Goal: Transaction & Acquisition: Purchase product/service

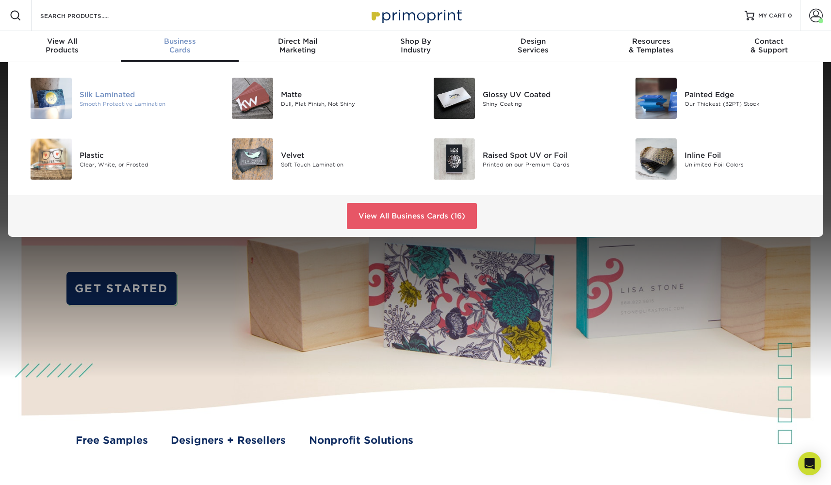
click at [124, 97] on div "Silk Laminated" at bounding box center [143, 94] width 127 height 11
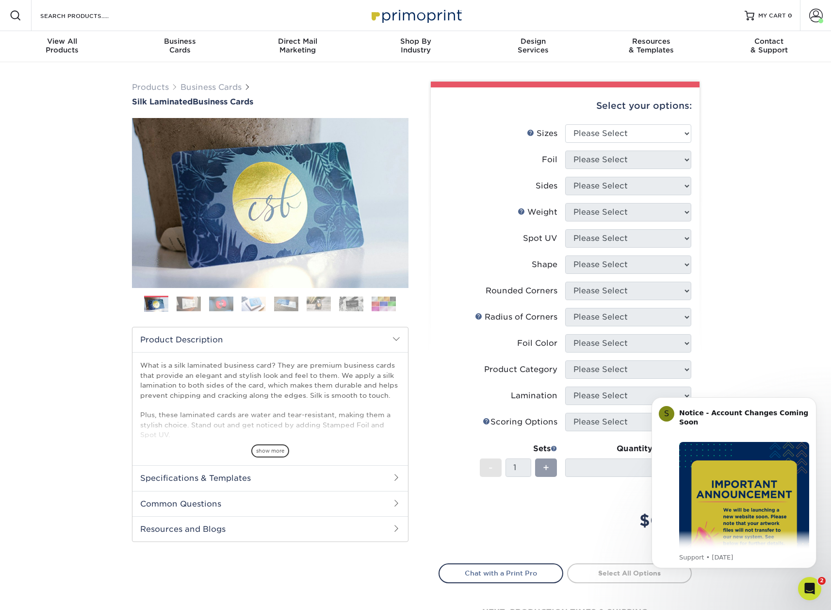
drag, startPoint x: 816, startPoint y: 400, endPoint x: 814, endPoint y: 447, distance: 46.6
click at [815, 400] on icon "Dismiss notification" at bounding box center [814, 399] width 4 height 4
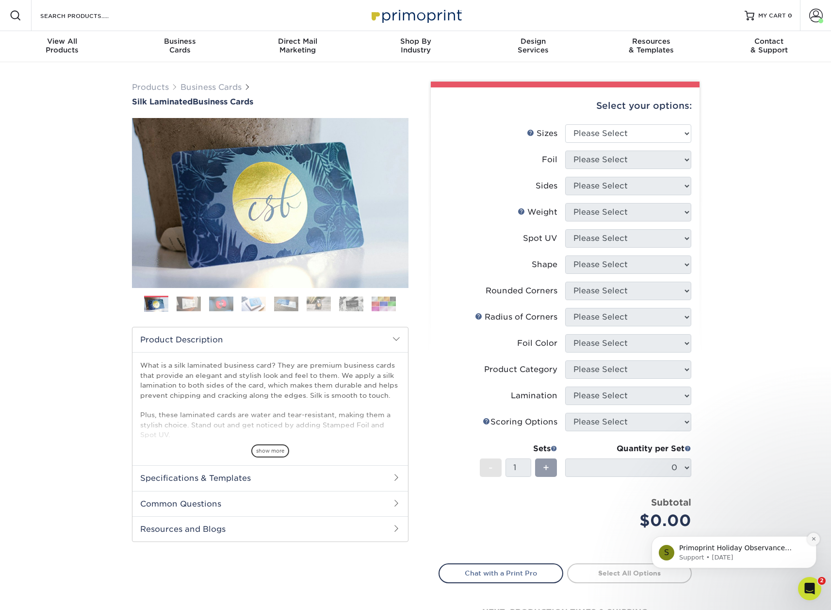
click at [813, 484] on icon "Dismiss notification" at bounding box center [813, 538] width 3 height 3
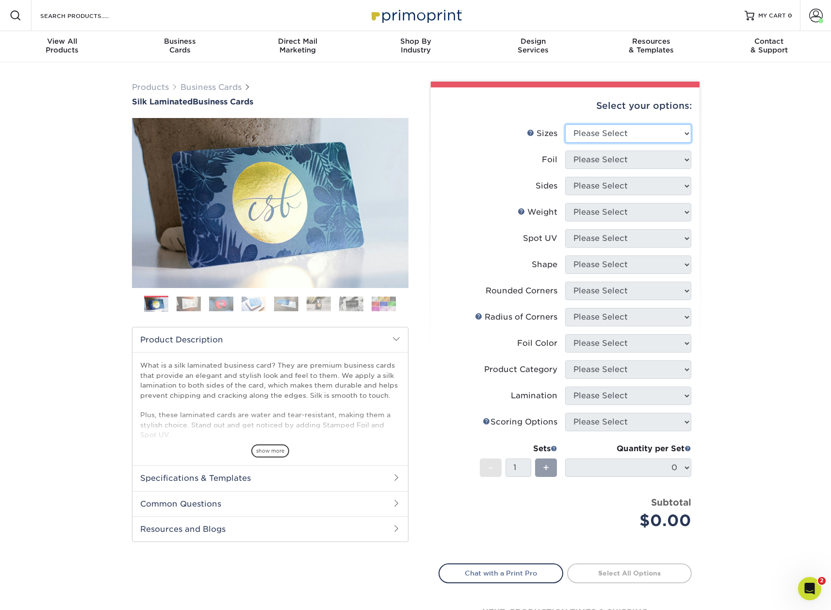
select select "2.00x3.50"
select select "0"
select select "13abbda7-1d64-4f25-8bb2-c179b224825d"
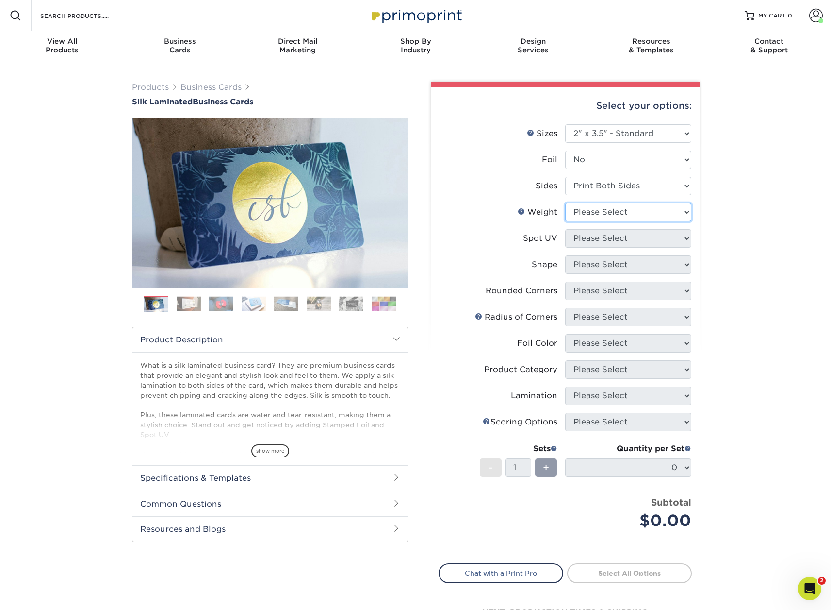
select select "16PT"
select select "0"
select select "standard"
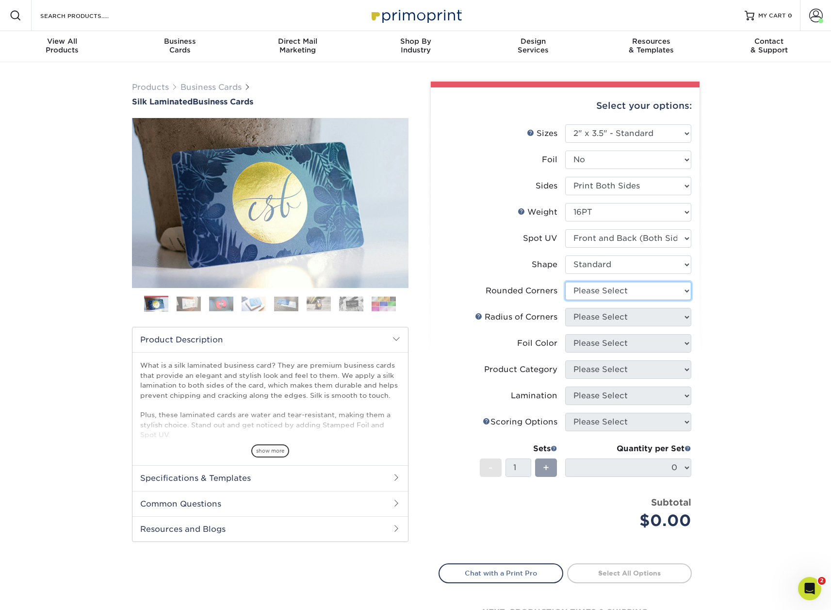
select select "7672df9e-0e0a-464d-8e1f-920c575e4da3"
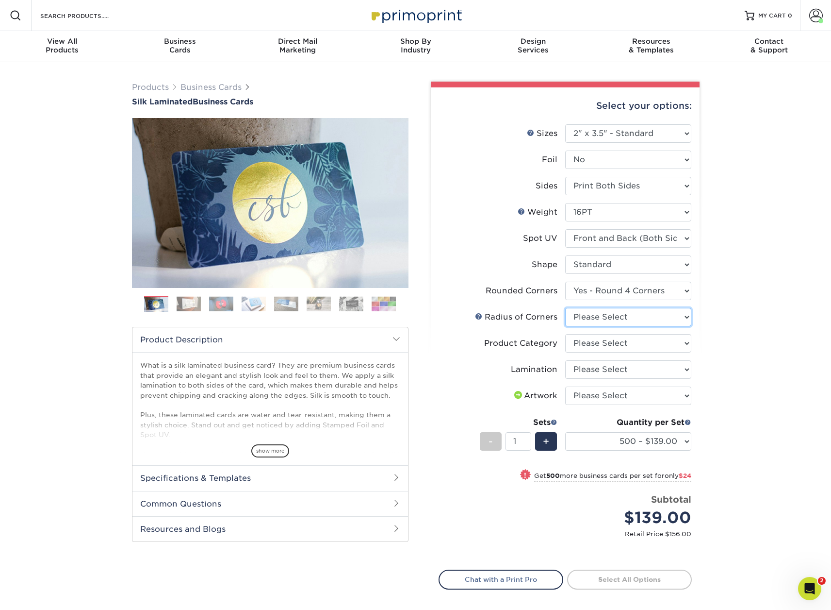
select select "589680c7-ee9a-431b-9d12-d7aeb1386a97"
select select "3b5148f1-0588-4f88-a218-97bcfdce65c1"
select select "ccacb42f-45f7-42d3-bbd3-7c8421cf37f0"
select select "upload"
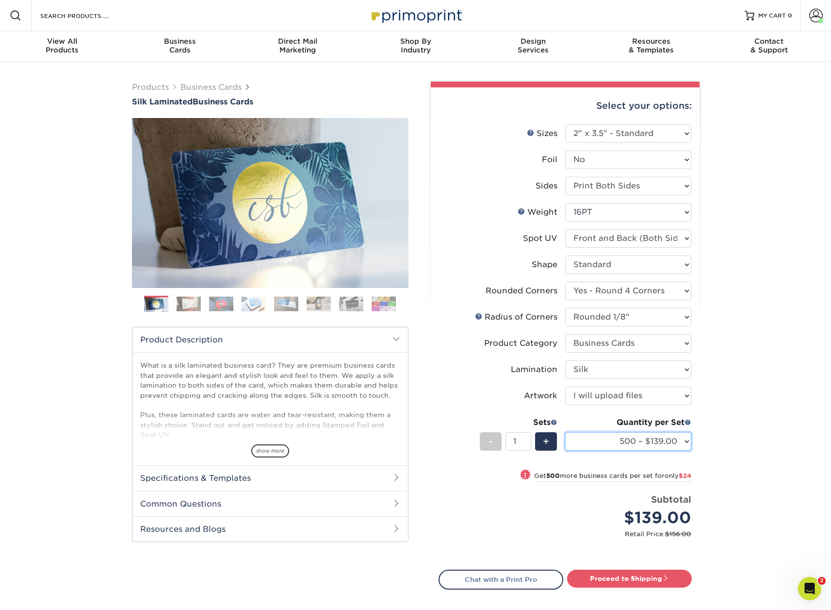
select select "1000 – $163.00"
click at [630, 484] on link "Proceed to Shipping" at bounding box center [629, 577] width 125 height 17
type input "Set 1"
select select "eac151dc-5db9-4b99-b896-4e2ac55ddf4a"
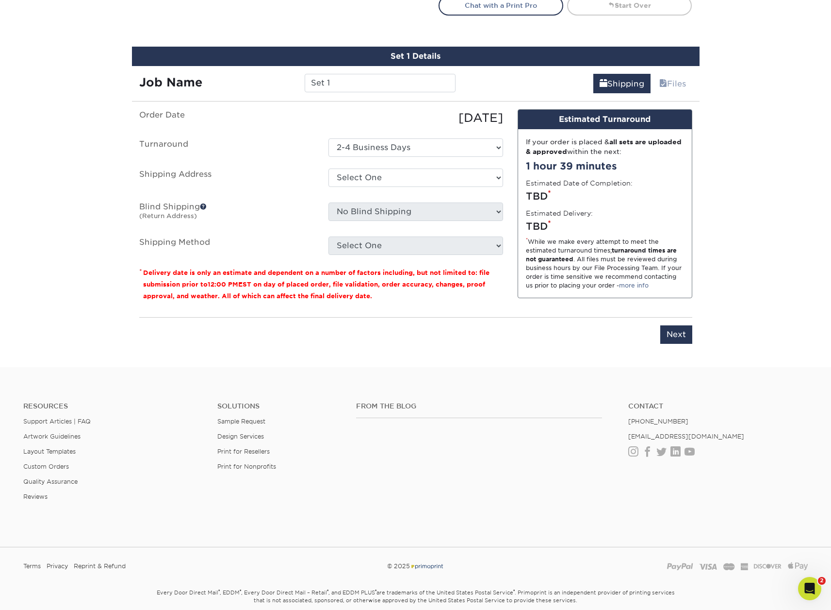
scroll to position [595, 0]
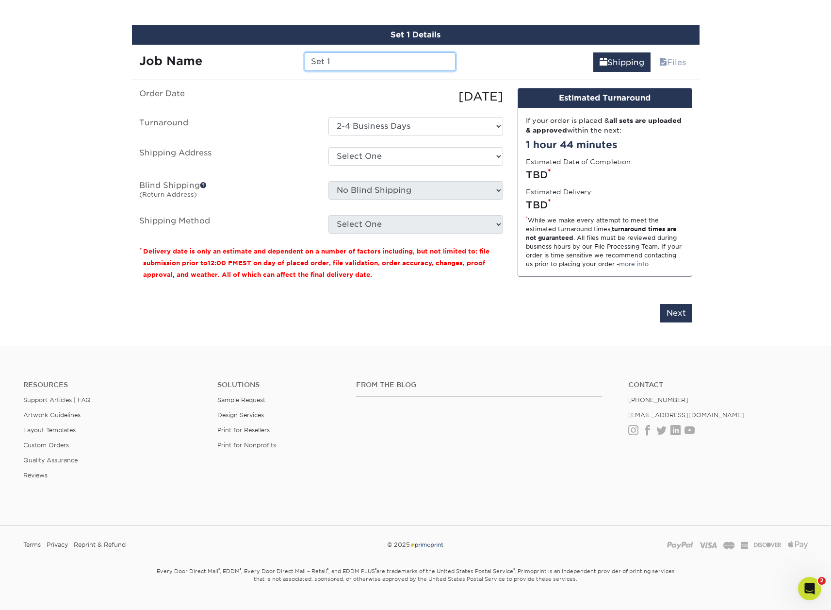
drag, startPoint x: 331, startPoint y: 57, endPoint x: 305, endPoint y: 57, distance: 25.7
click at [305, 57] on input "Set 1" at bounding box center [380, 61] width 151 height 18
type input "Health Market Genius LLC"
select select "157211"
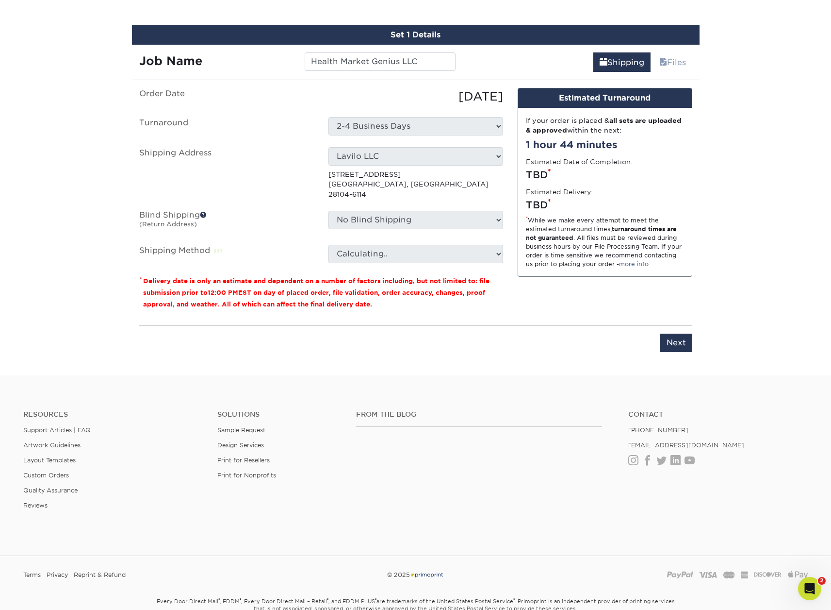
drag, startPoint x: 363, startPoint y: 156, endPoint x: 357, endPoint y: 209, distance: 52.8
click at [357, 211] on select "No Blind Shipping add Lavilo LLC Majestyc Earthworks LLC My BFF Mobile Pet Serv…" at bounding box center [416, 220] width 175 height 18
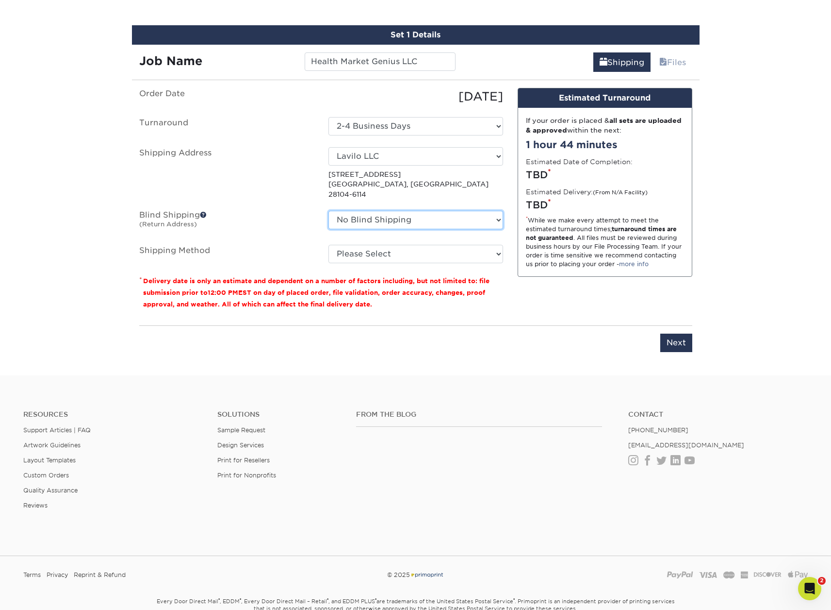
select select "157211"
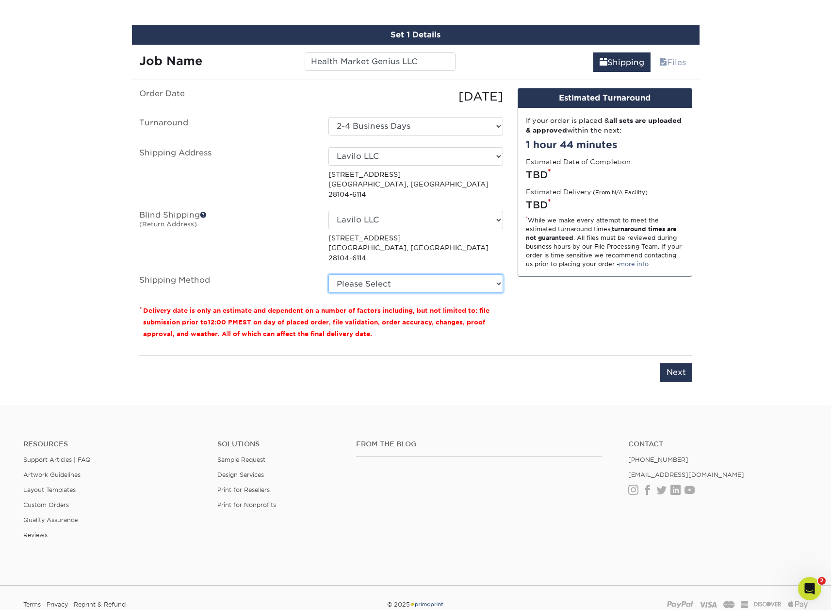
select select "03"
click at [679, 363] on input "Next" at bounding box center [676, 372] width 32 height 18
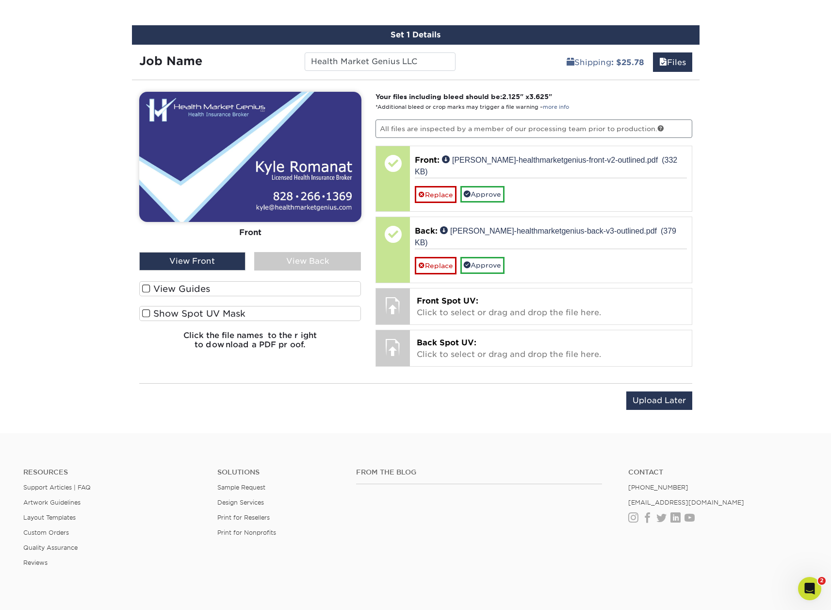
click at [306, 261] on div "View Back" at bounding box center [307, 261] width 107 height 18
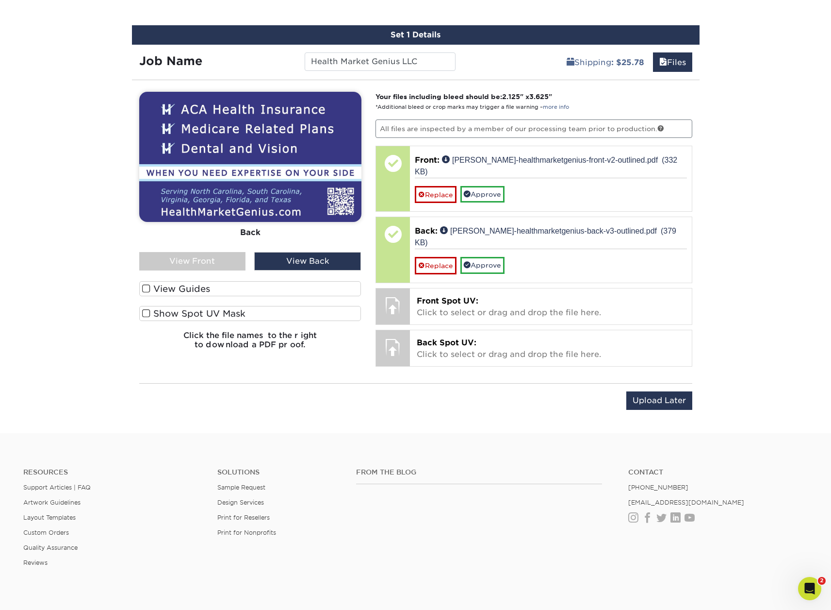
click at [305, 261] on div "View Back" at bounding box center [307, 261] width 107 height 18
click at [225, 263] on div "View Front" at bounding box center [192, 261] width 107 height 18
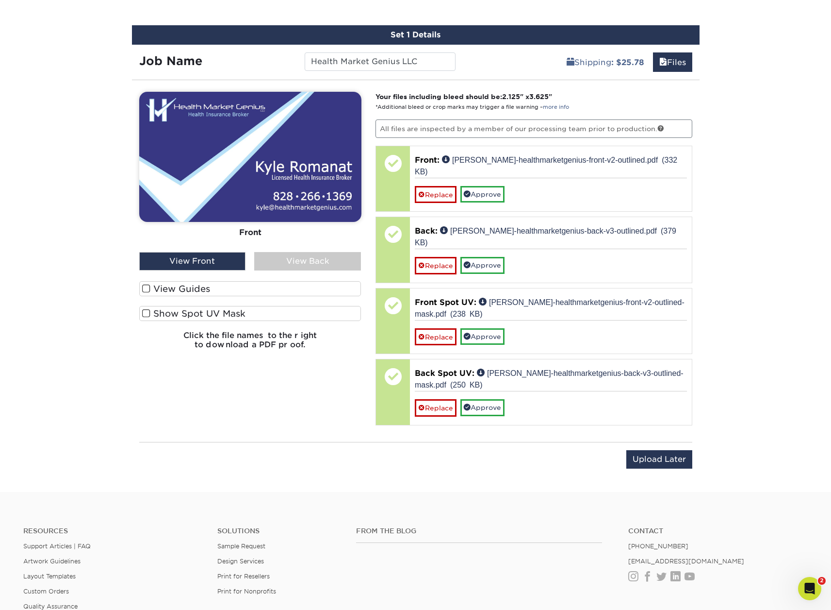
click at [147, 313] on span at bounding box center [146, 313] width 8 height 9
click at [0, 0] on input "Show Spot UV Mask" at bounding box center [0, 0] width 0 height 0
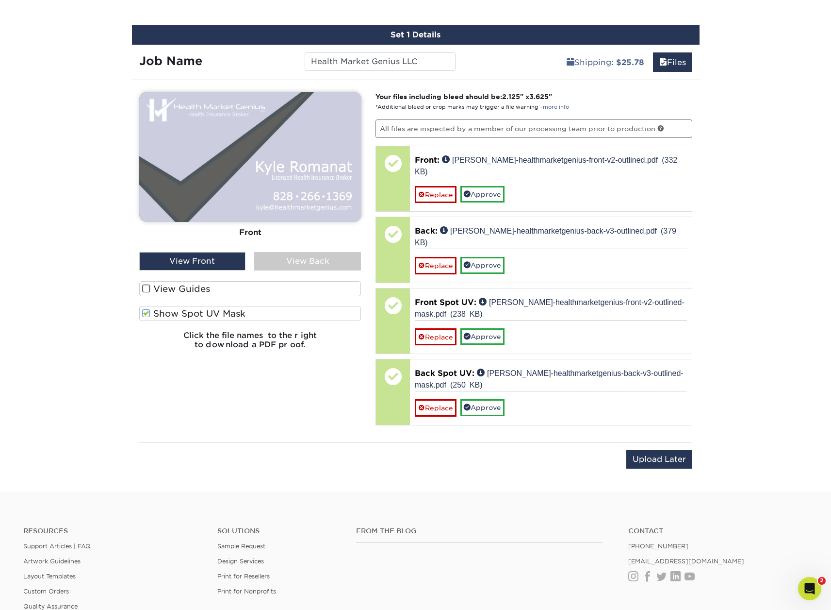
click at [288, 266] on div "View Back" at bounding box center [307, 261] width 107 height 18
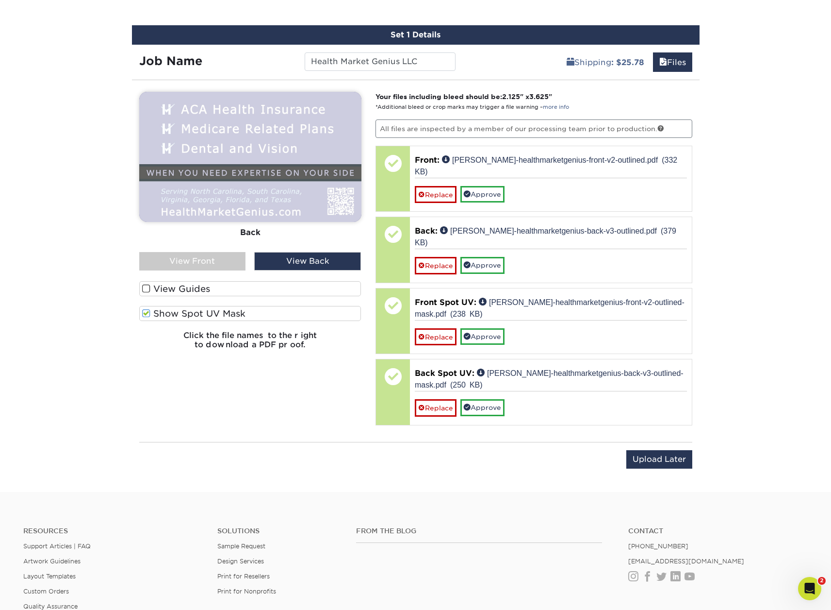
drag, startPoint x: 174, startPoint y: 259, endPoint x: 149, endPoint y: 277, distance: 29.9
click at [174, 259] on div "View Front" at bounding box center [192, 261] width 107 height 18
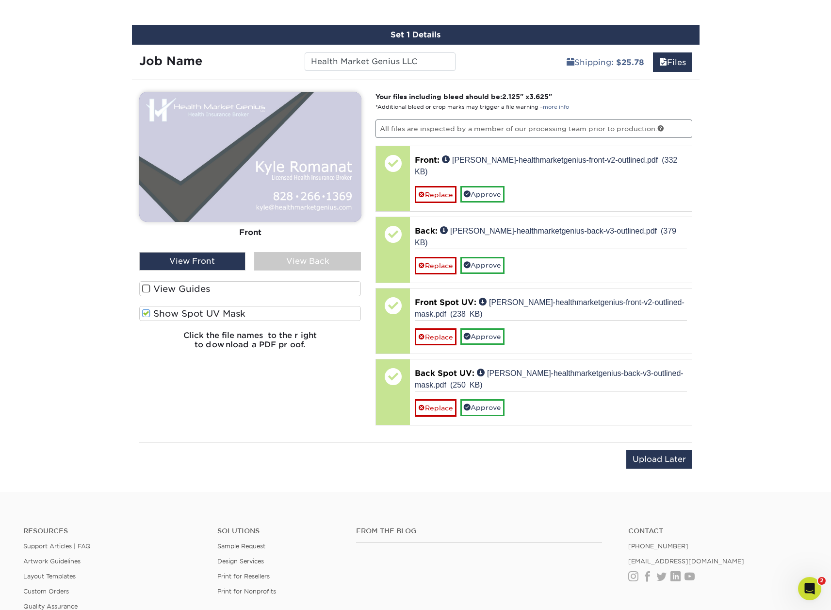
drag, startPoint x: 303, startPoint y: 263, endPoint x: 281, endPoint y: 266, distance: 22.1
click at [303, 263] on div "View Back" at bounding box center [307, 261] width 107 height 18
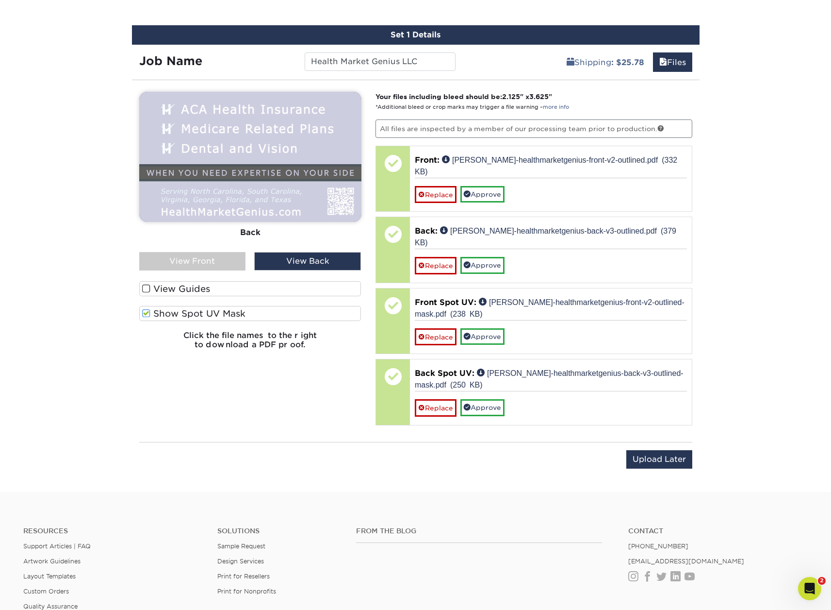
click at [145, 313] on span at bounding box center [146, 313] width 8 height 9
click at [0, 0] on input "Show Spot UV Mask" at bounding box center [0, 0] width 0 height 0
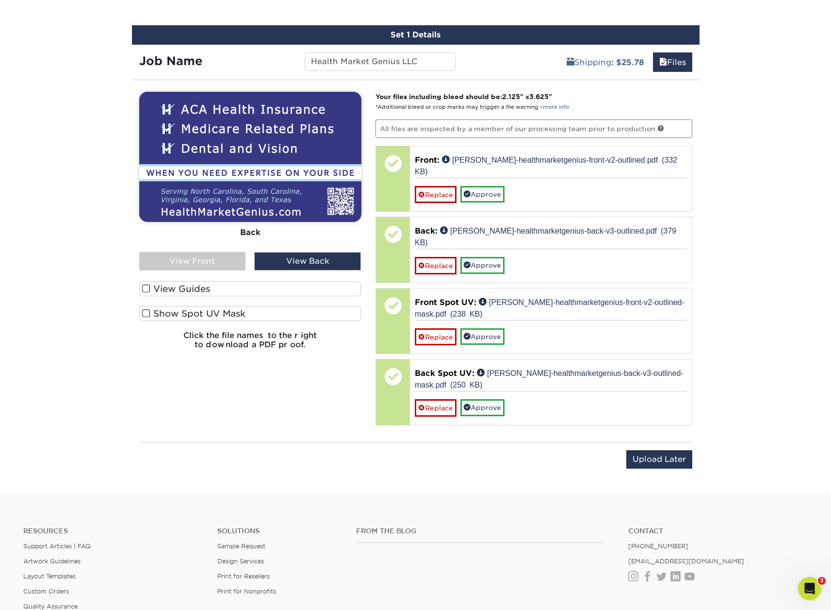
click at [166, 264] on div "View Front" at bounding box center [192, 261] width 107 height 18
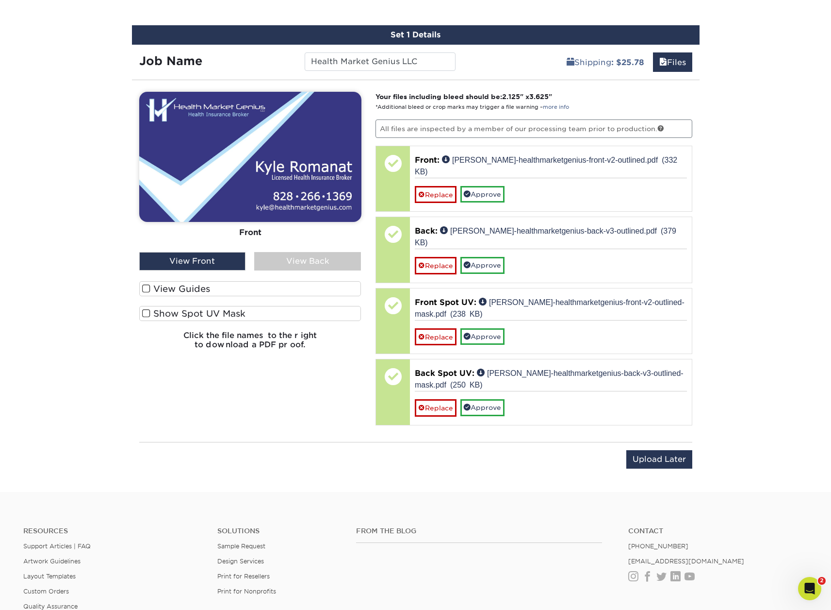
click at [336, 261] on div "View Back" at bounding box center [307, 261] width 107 height 18
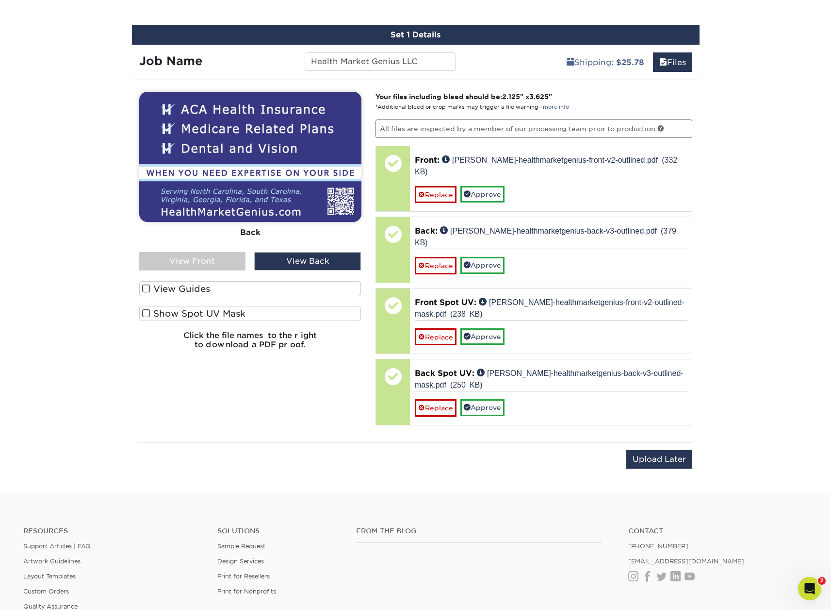
click at [208, 264] on div "View Front" at bounding box center [192, 261] width 107 height 18
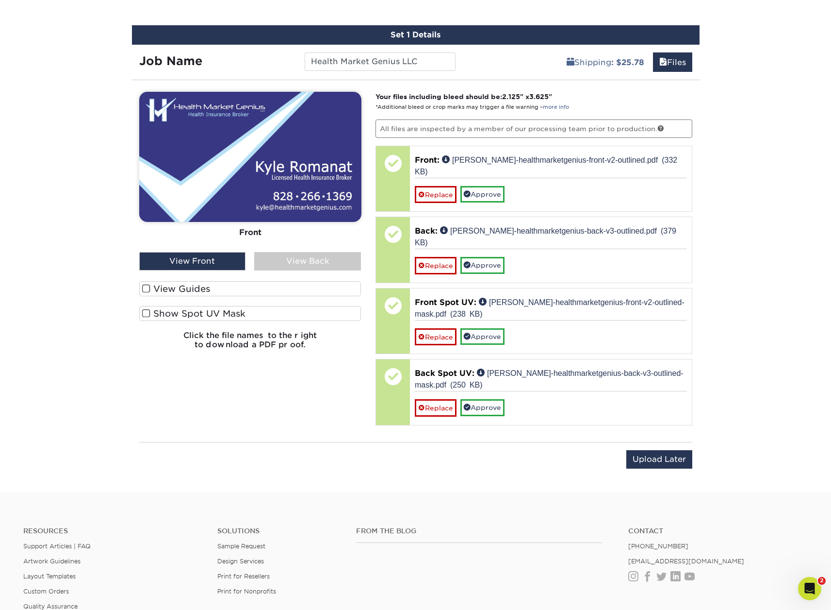
click at [147, 287] on span at bounding box center [146, 288] width 8 height 9
click at [0, 0] on input "View Guides" at bounding box center [0, 0] width 0 height 0
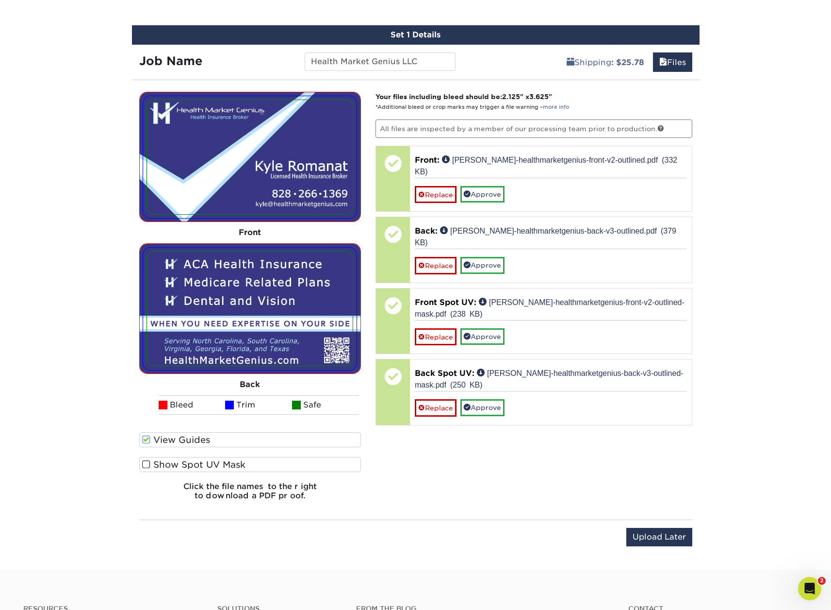
click at [147, 463] on span at bounding box center [146, 464] width 8 height 9
click at [0, 0] on input "Show Spot UV Mask" at bounding box center [0, 0] width 0 height 0
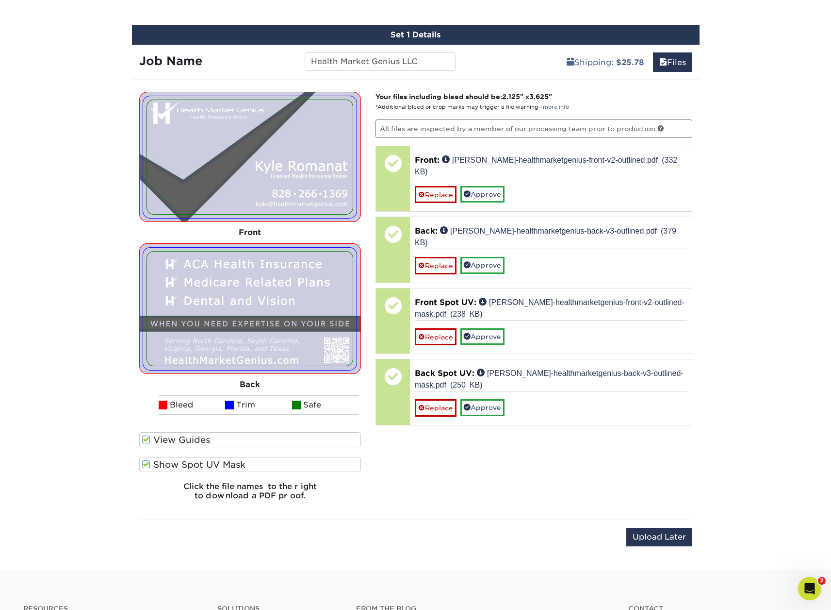
click at [146, 464] on span at bounding box center [146, 464] width 8 height 9
click at [0, 0] on input "Show Spot UV Mask" at bounding box center [0, 0] width 0 height 0
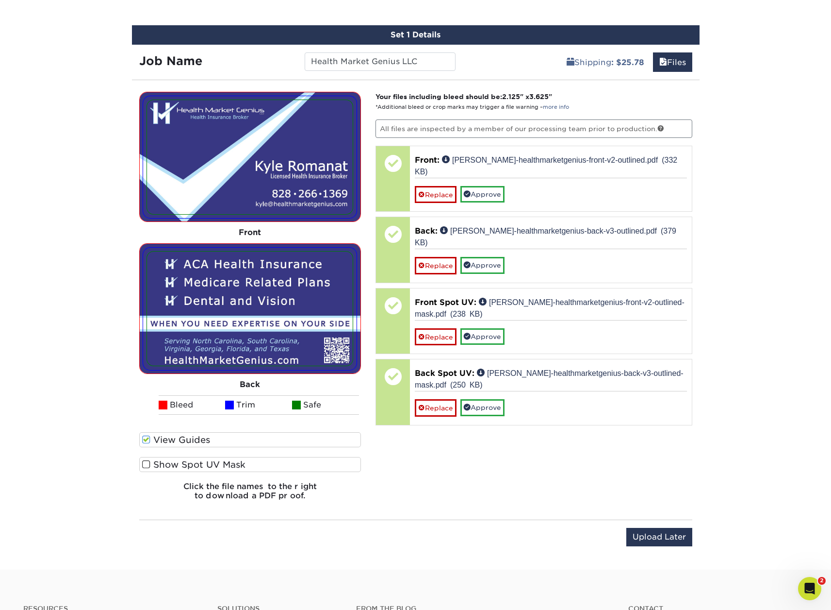
click at [145, 439] on span at bounding box center [146, 439] width 8 height 9
click at [0, 0] on input "View Guides" at bounding box center [0, 0] width 0 height 0
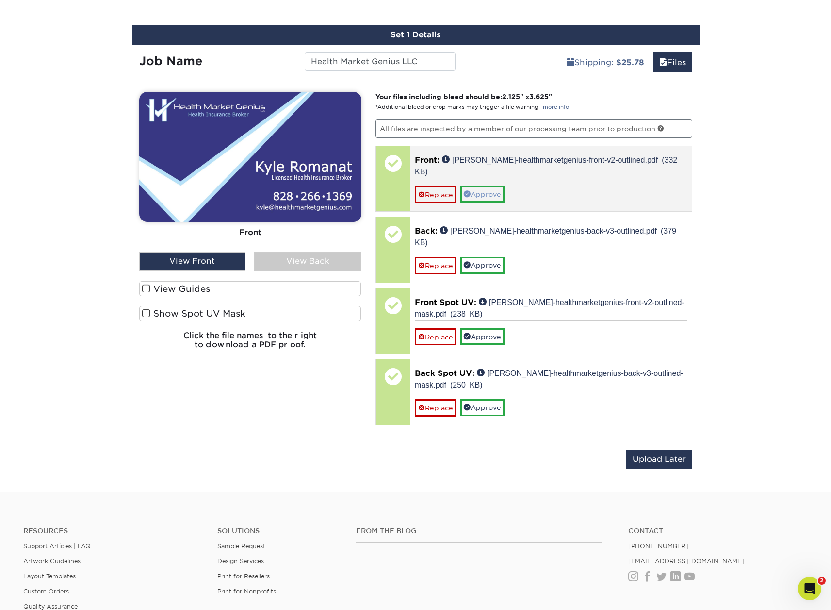
click at [489, 186] on link "Approve" at bounding box center [483, 194] width 44 height 16
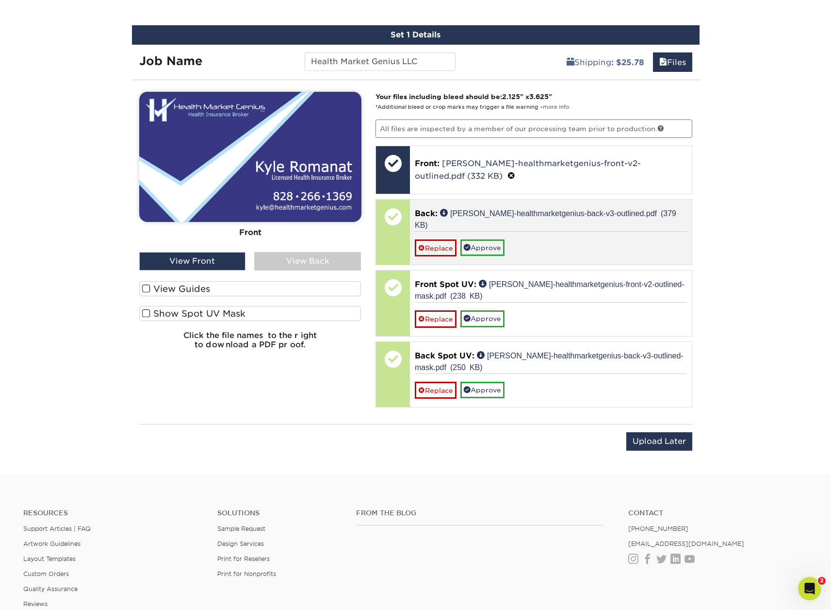
click at [488, 239] on link "Approve" at bounding box center [483, 247] width 44 height 16
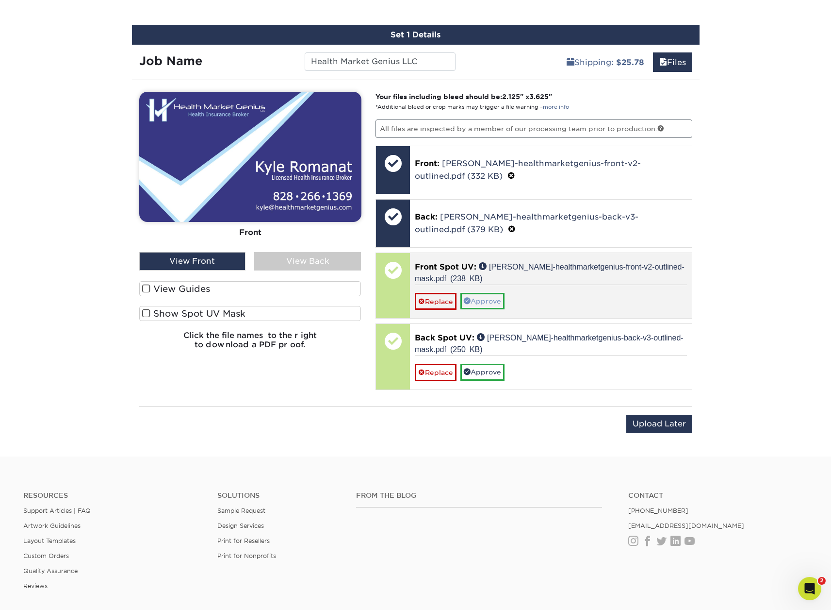
click at [489, 293] on link "Approve" at bounding box center [483, 301] width 44 height 16
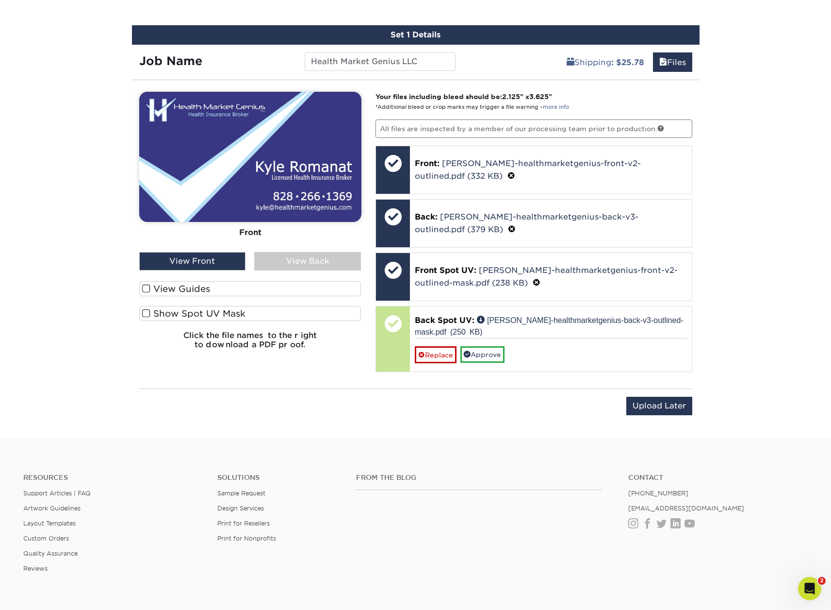
click at [494, 346] on link "Approve" at bounding box center [483, 354] width 44 height 16
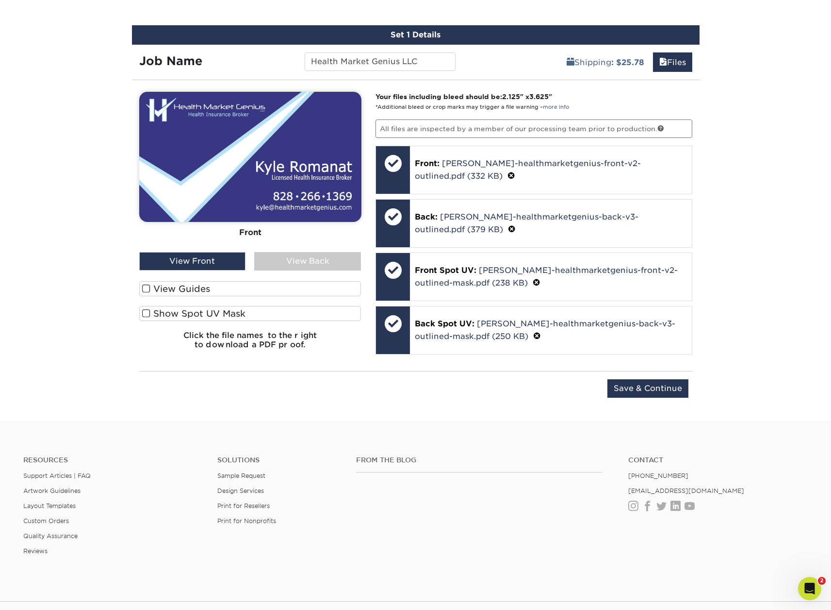
click at [309, 262] on div "View Back" at bounding box center [307, 261] width 107 height 18
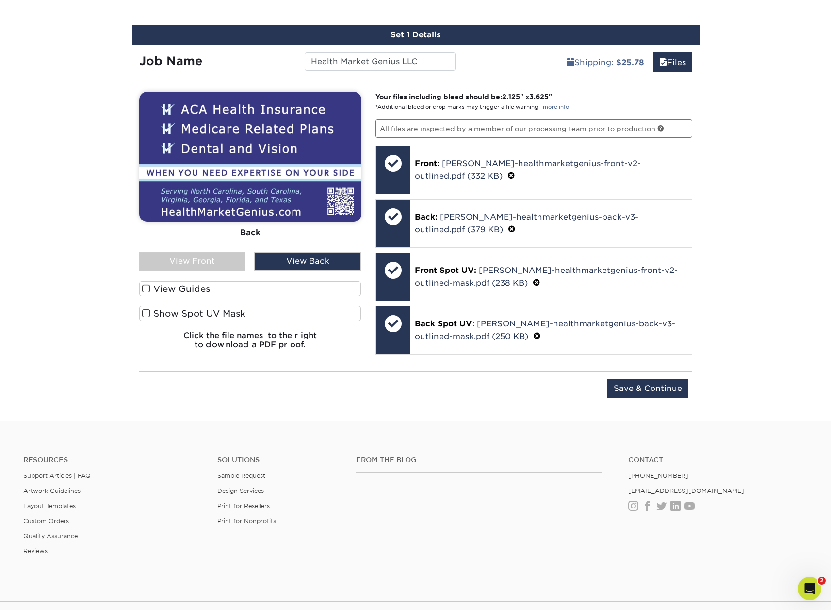
click at [146, 288] on span at bounding box center [146, 288] width 8 height 9
click at [0, 0] on input "View Guides" at bounding box center [0, 0] width 0 height 0
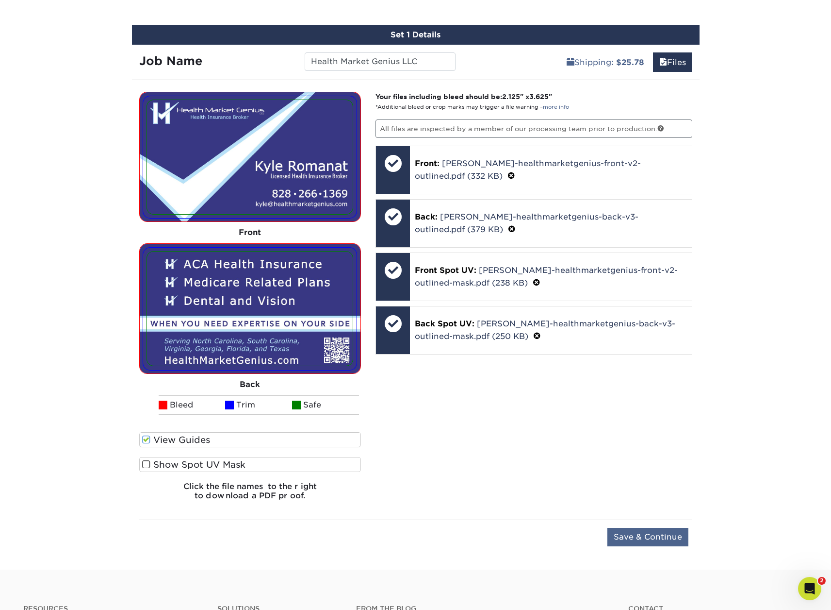
click at [668, 484] on input "Save & Continue" at bounding box center [648, 537] width 81 height 18
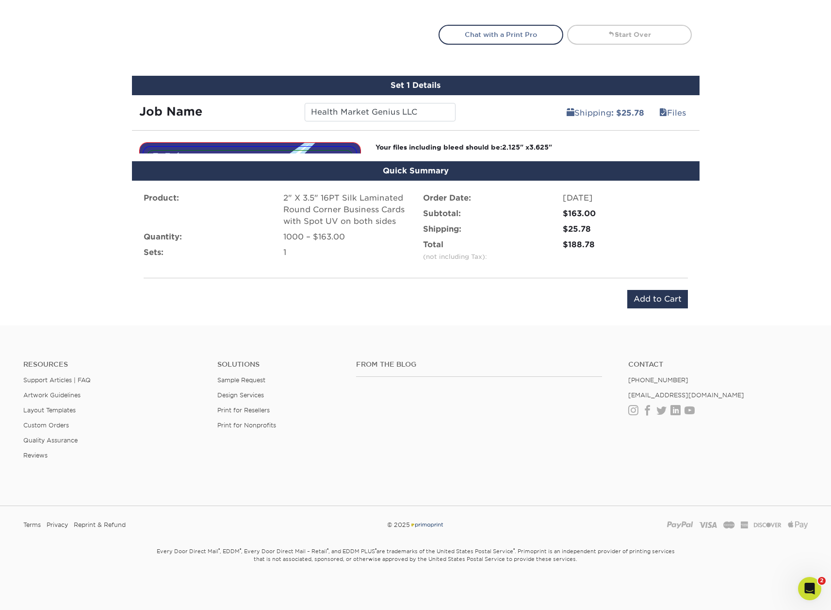
scroll to position [526, 0]
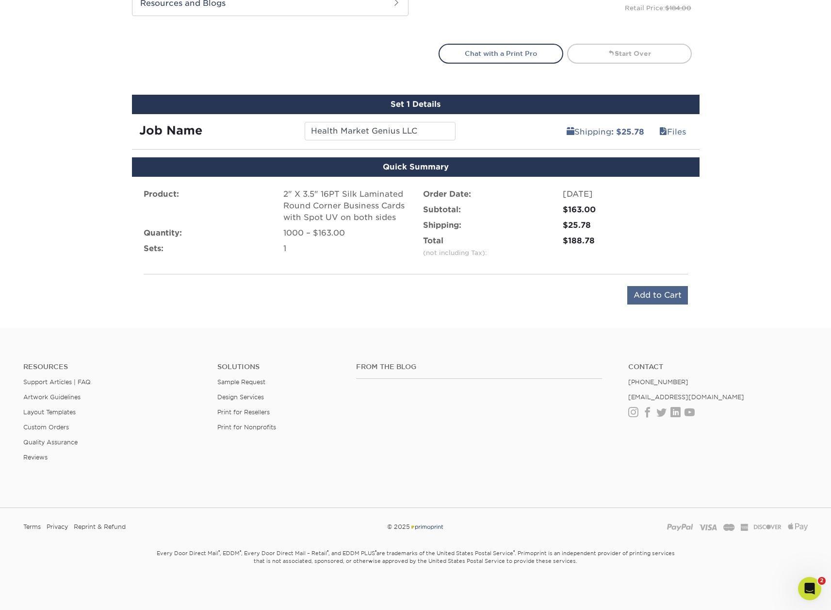
click at [653, 296] on input "Add to Cart" at bounding box center [657, 295] width 61 height 18
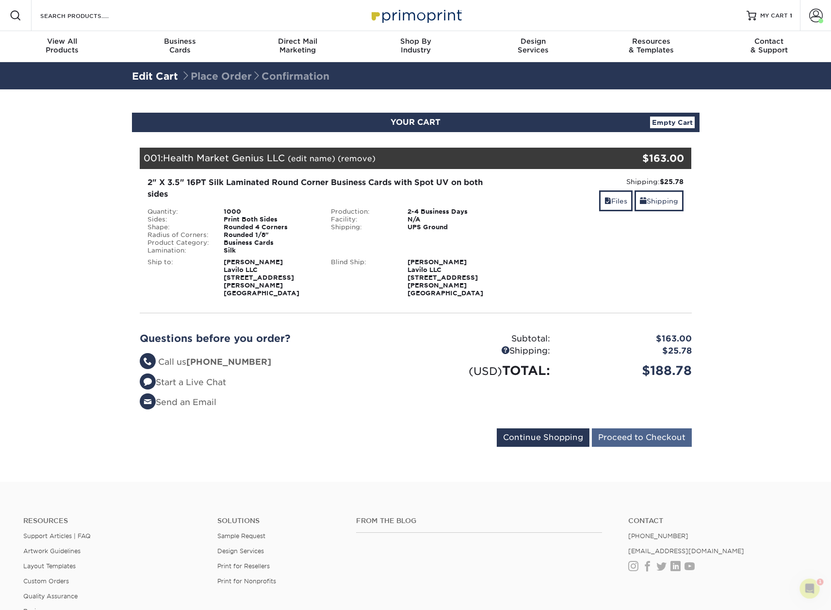
click at [656, 428] on input "Proceed to Checkout" at bounding box center [642, 437] width 100 height 18
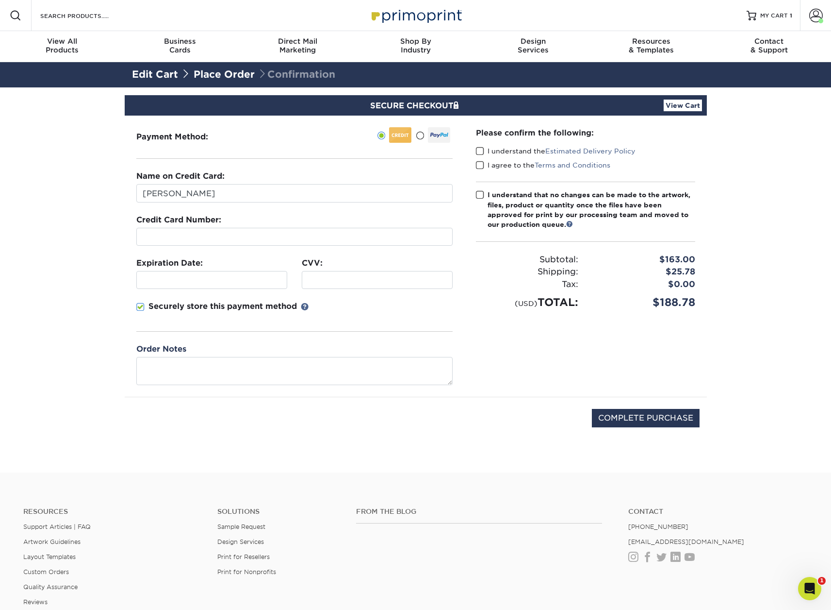
click at [138, 305] on span at bounding box center [140, 306] width 8 height 9
click at [0, 0] on input "Securely store this payment method" at bounding box center [0, 0] width 0 height 0
drag, startPoint x: 480, startPoint y: 149, endPoint x: 481, endPoint y: 163, distance: 13.6
click at [480, 150] on span at bounding box center [480, 151] width 8 height 9
click at [0, 0] on input "I understand the Estimated Delivery Policy" at bounding box center [0, 0] width 0 height 0
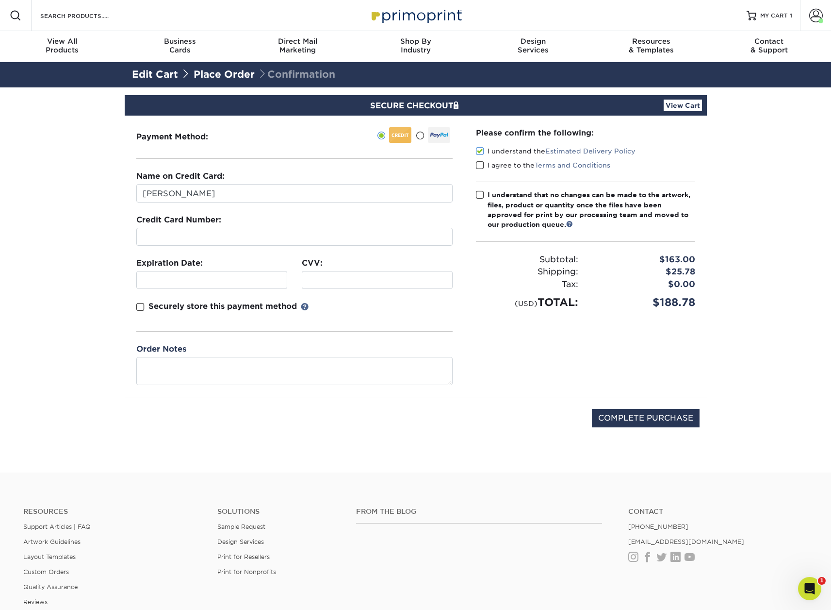
drag, startPoint x: 481, startPoint y: 165, endPoint x: 480, endPoint y: 172, distance: 6.9
click at [481, 165] on span at bounding box center [480, 165] width 8 height 9
click at [0, 0] on input "I agree to the Terms and Conditions" at bounding box center [0, 0] width 0 height 0
click at [480, 193] on span at bounding box center [480, 194] width 8 height 9
click at [0, 0] on input "I understand that no changes can be made to the artwork, files, product or quan…" at bounding box center [0, 0] width 0 height 0
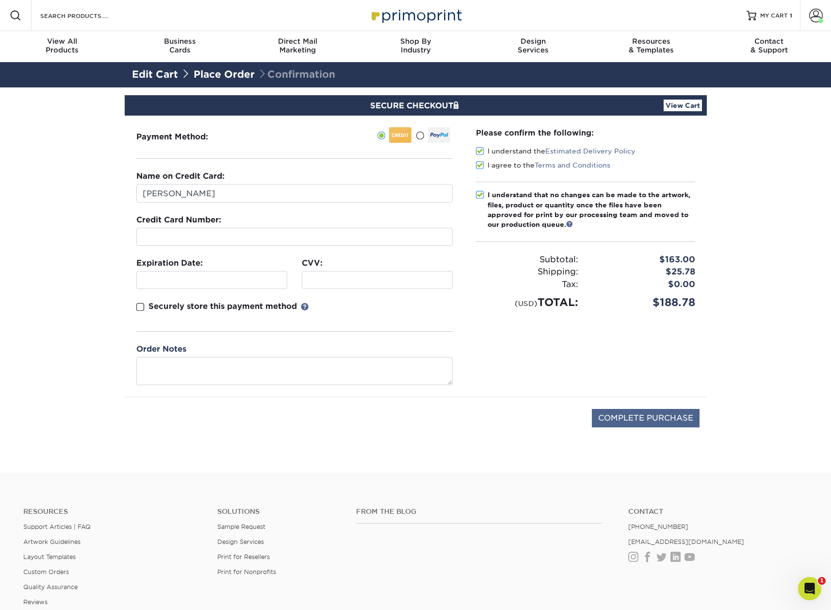
click at [646, 419] on input "COMPLETE PURCHASE" at bounding box center [646, 418] width 108 height 18
type input "PROCESSING, PLEASE WAIT..."
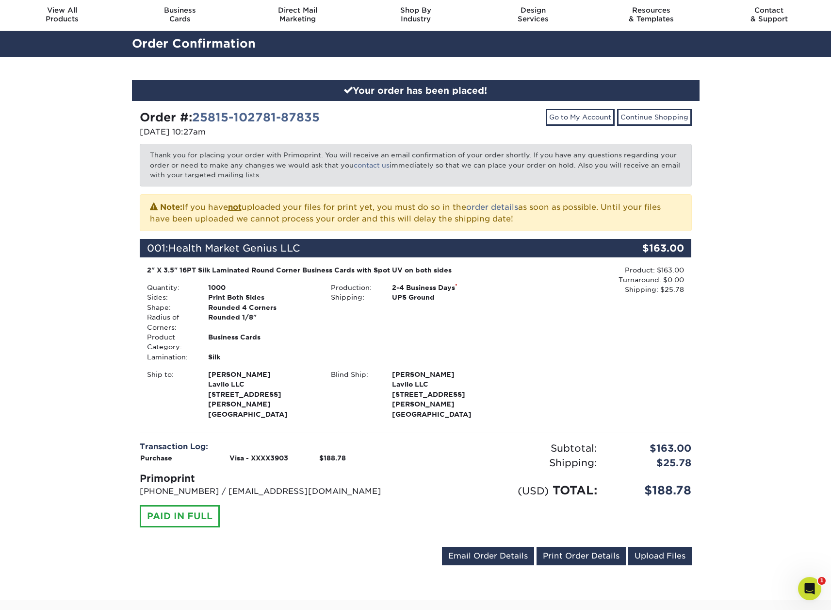
scroll to position [33, 0]
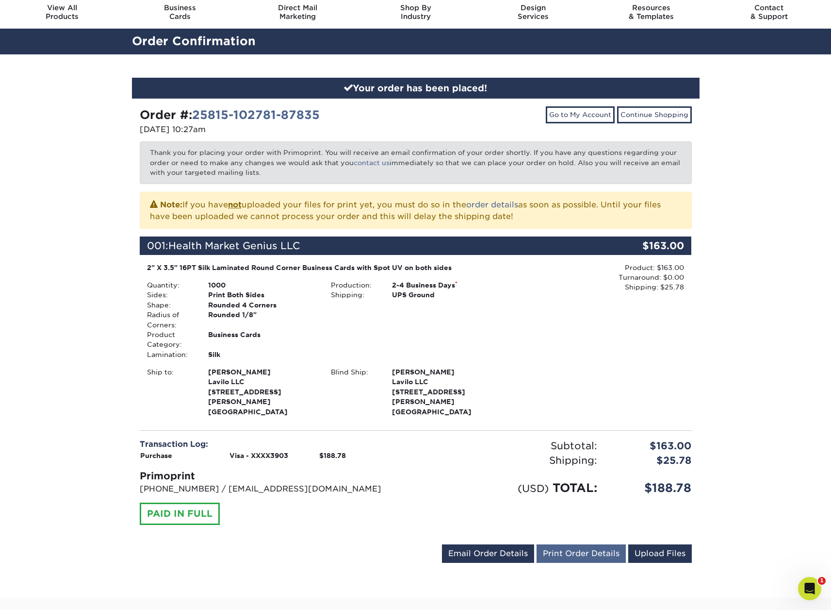
click at [575, 544] on link "Print Order Details" at bounding box center [581, 553] width 89 height 18
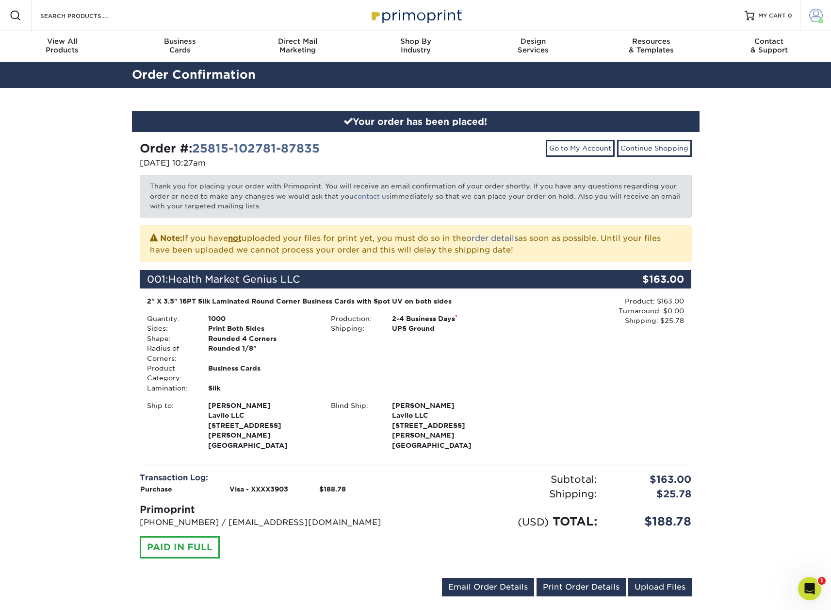
click at [814, 14] on span at bounding box center [816, 16] width 14 height 14
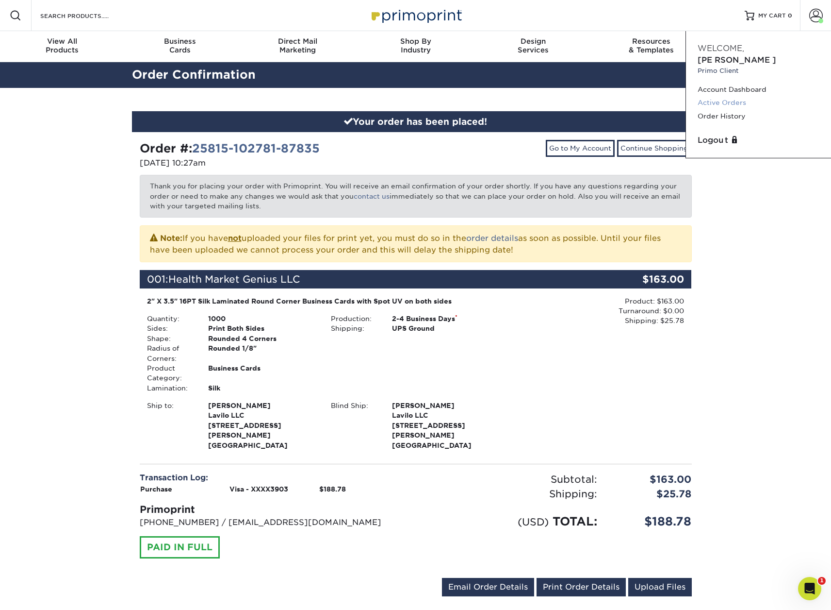
click at [714, 96] on link "Active Orders" at bounding box center [759, 102] width 122 height 13
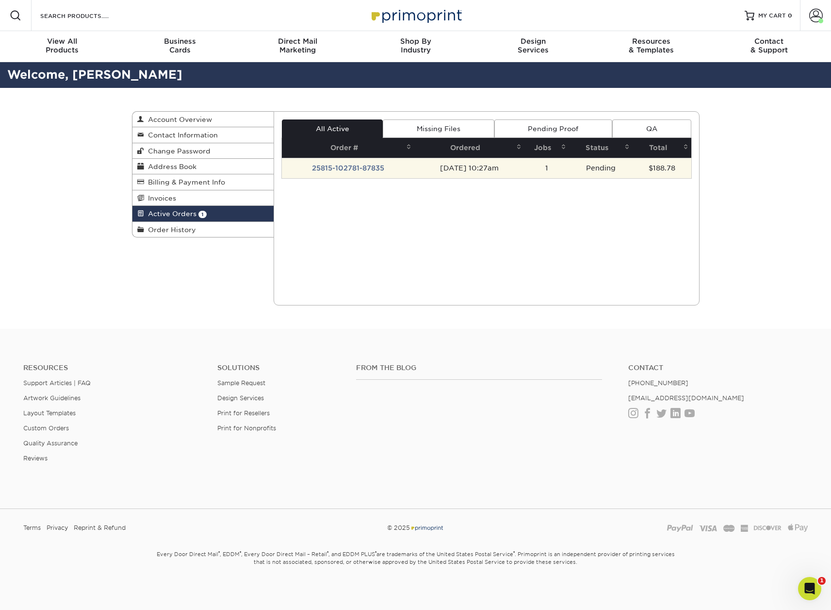
click at [349, 168] on td "25815-102781-87835" at bounding box center [348, 168] width 132 height 20
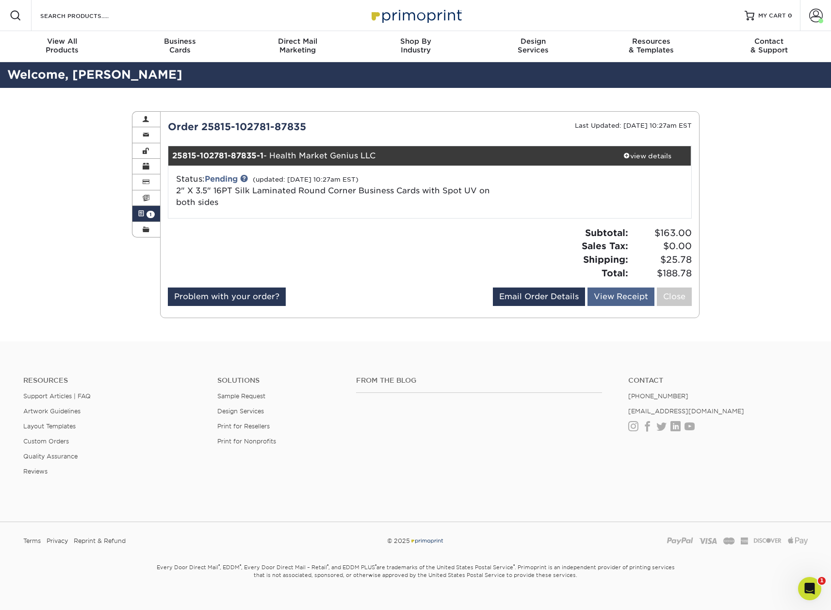
click at [630, 297] on link "View Receipt" at bounding box center [621, 296] width 67 height 18
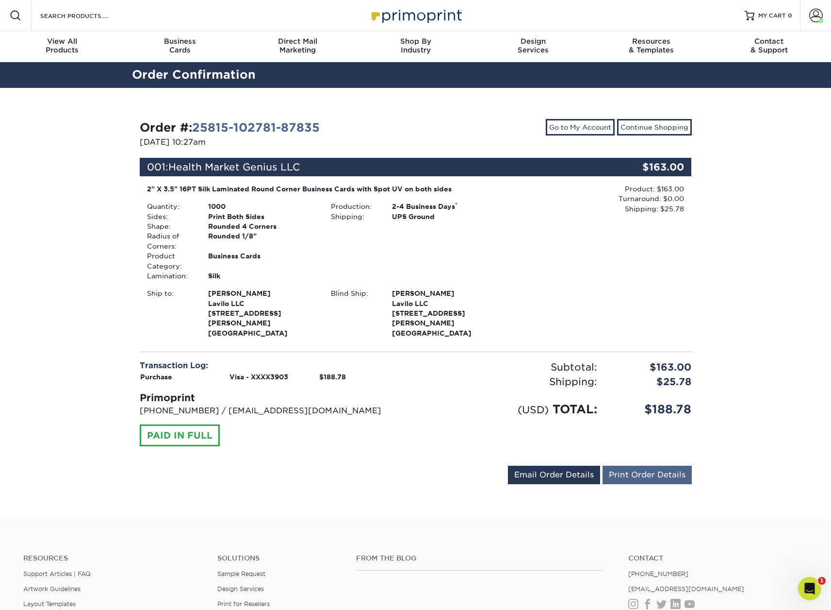
click at [638, 465] on link "Print Order Details" at bounding box center [647, 474] width 89 height 18
click at [641, 465] on link "Print Order Details" at bounding box center [647, 474] width 89 height 18
click at [816, 16] on span at bounding box center [816, 16] width 14 height 14
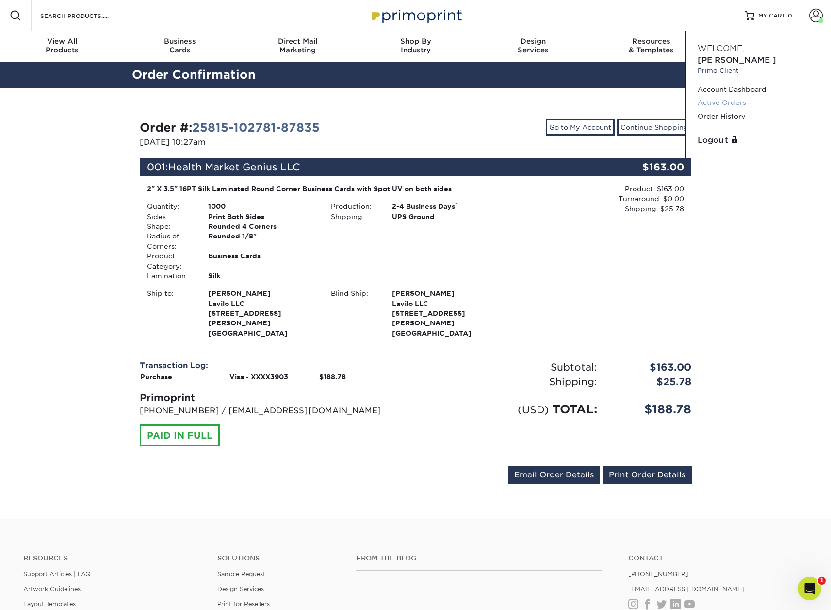
click at [720, 96] on link "Active Orders" at bounding box center [759, 102] width 122 height 13
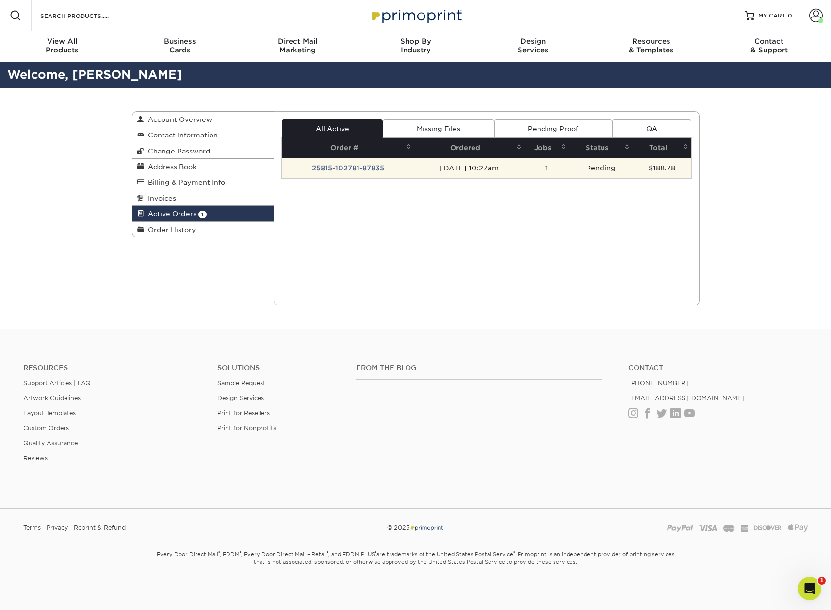
click at [330, 164] on td "25815-102781-87835" at bounding box center [348, 168] width 132 height 20
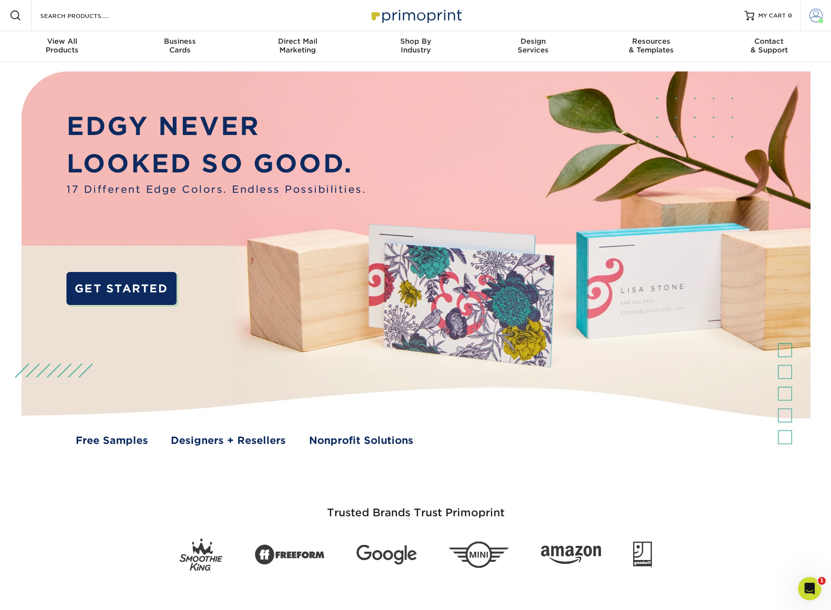
click at [813, 19] on span at bounding box center [816, 16] width 14 height 14
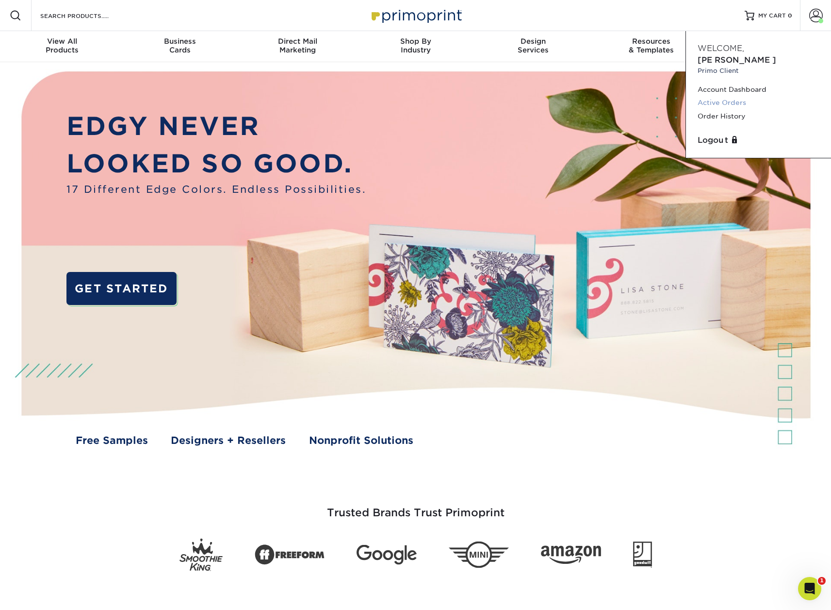
click at [731, 96] on link "Active Orders" at bounding box center [759, 102] width 122 height 13
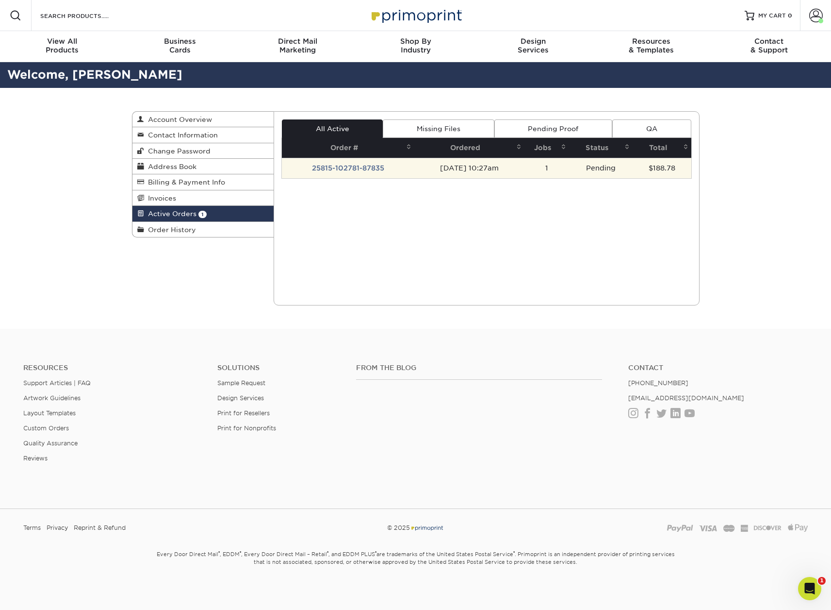
click at [336, 171] on td "25815-102781-87835" at bounding box center [348, 168] width 132 height 20
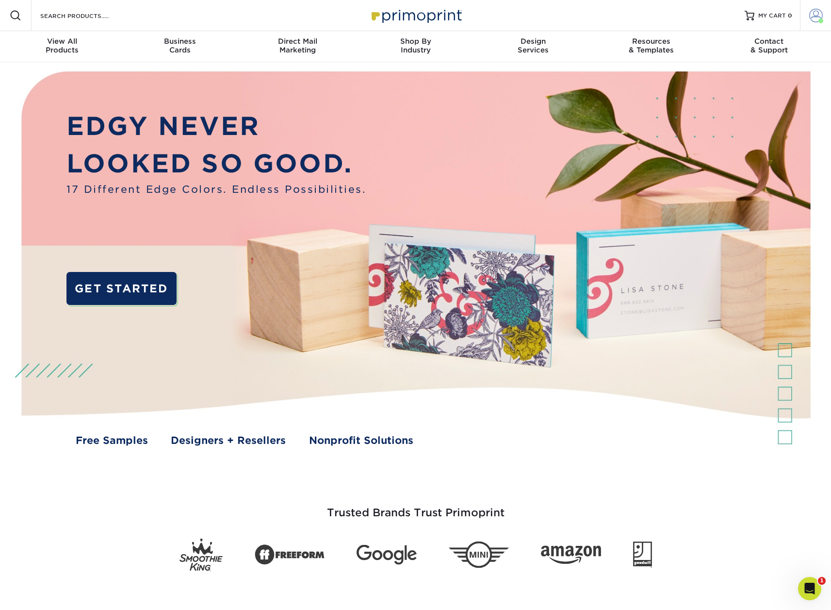
click at [816, 15] on span at bounding box center [816, 16] width 14 height 14
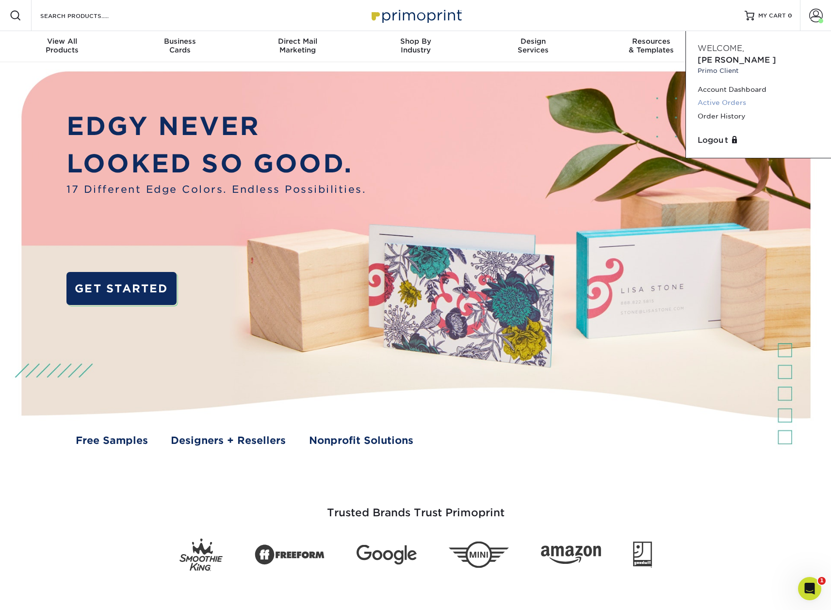
click at [717, 96] on link "Active Orders" at bounding box center [759, 102] width 122 height 13
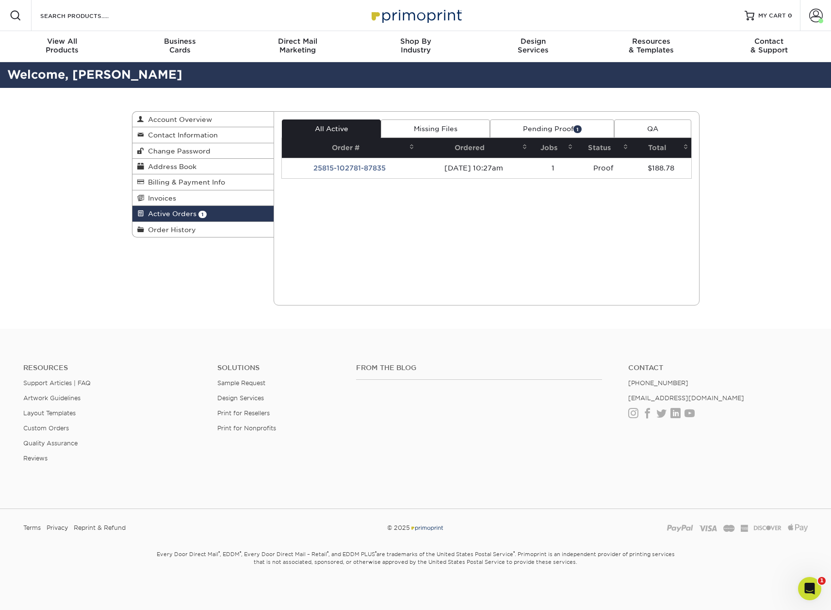
click at [538, 126] on link "Pending Proof 1" at bounding box center [552, 128] width 124 height 18
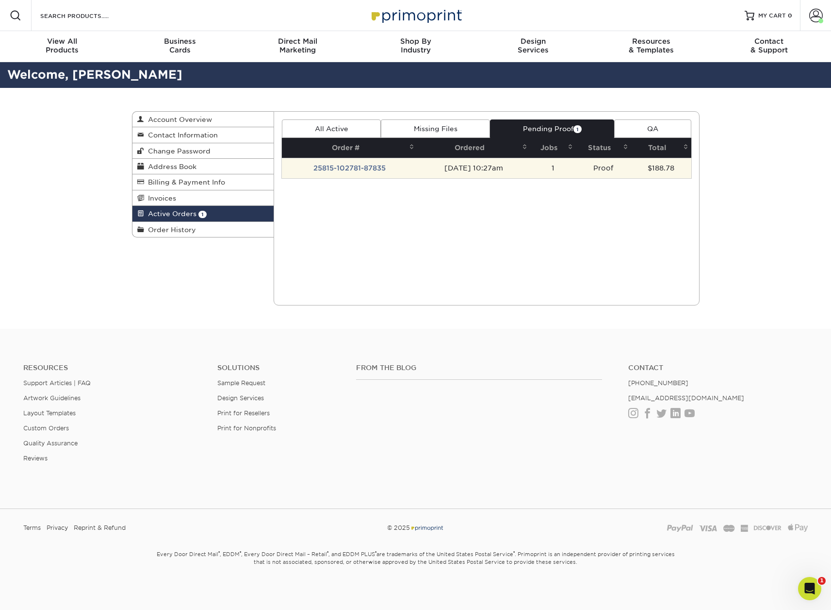
click at [360, 169] on td "25815-102781-87835" at bounding box center [349, 168] width 135 height 20
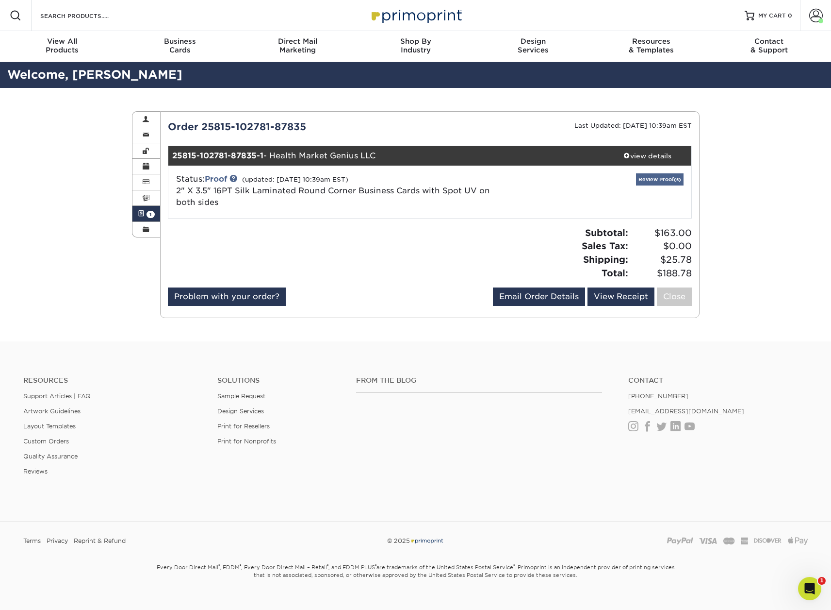
click at [643, 181] on link "Review Proof(s)" at bounding box center [660, 179] width 48 height 12
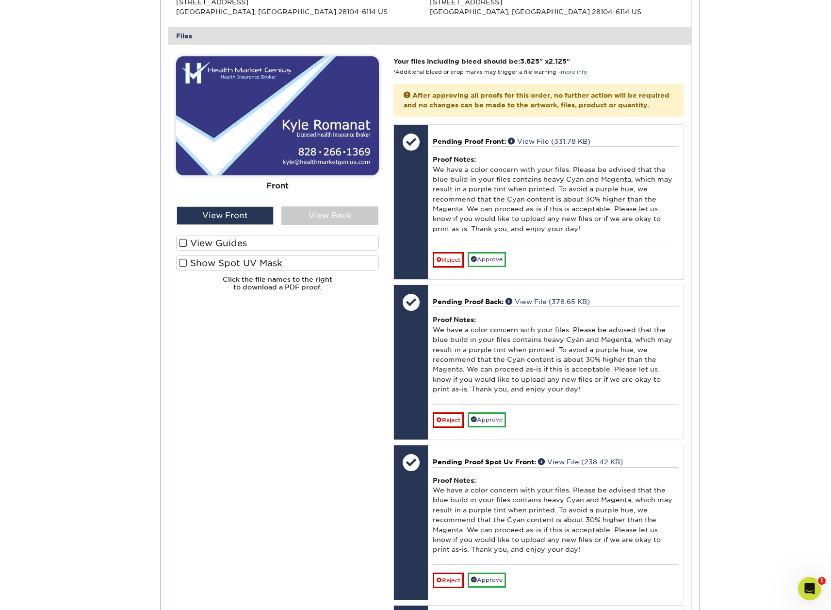
scroll to position [396, 0]
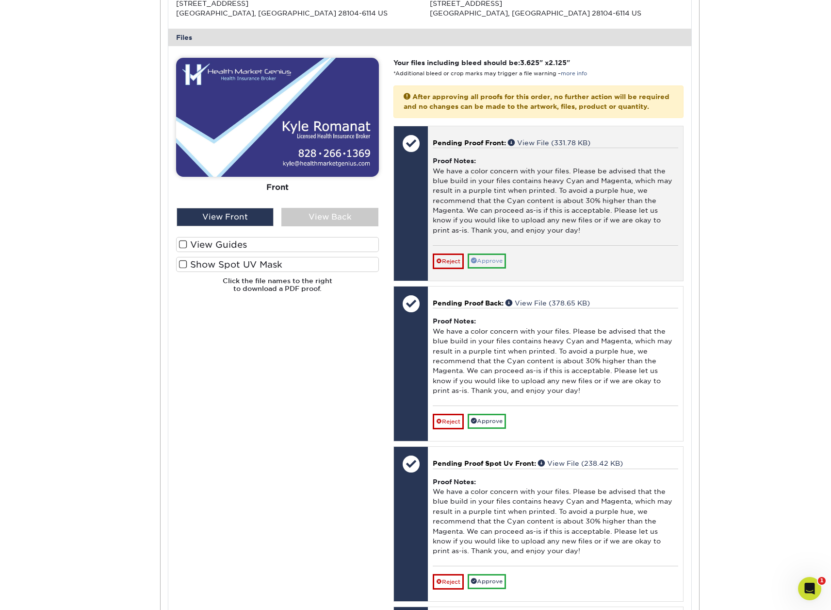
click at [495, 255] on link "Approve" at bounding box center [487, 260] width 38 height 15
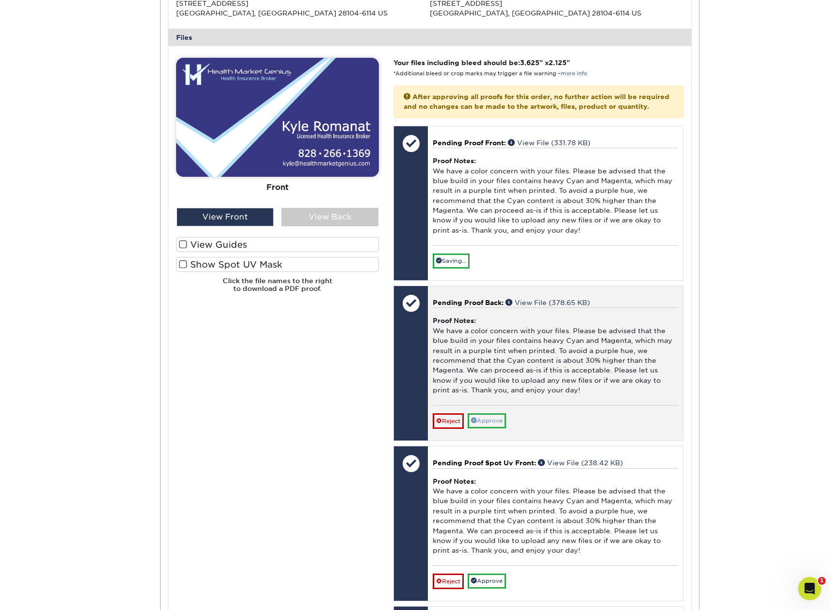
click at [491, 413] on link "Approve" at bounding box center [487, 420] width 38 height 15
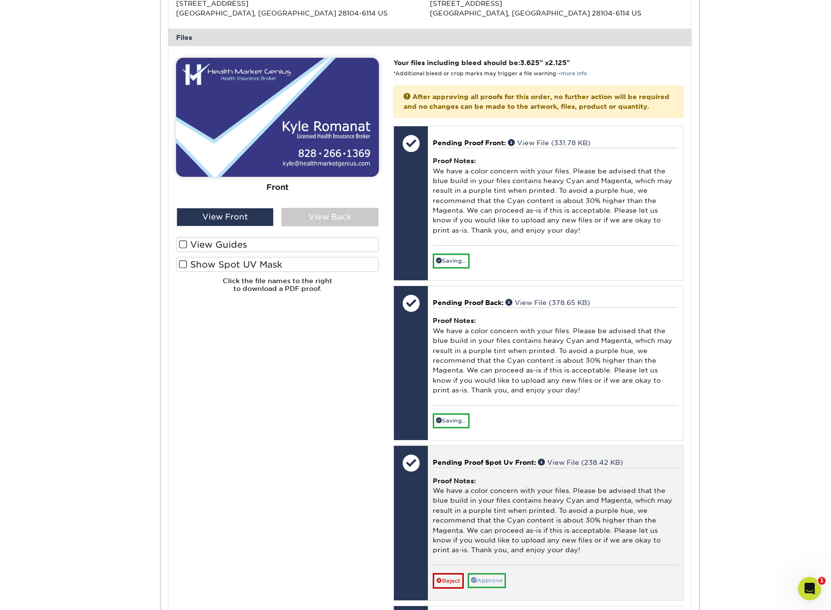
click at [491, 573] on link "Approve" at bounding box center [487, 580] width 38 height 15
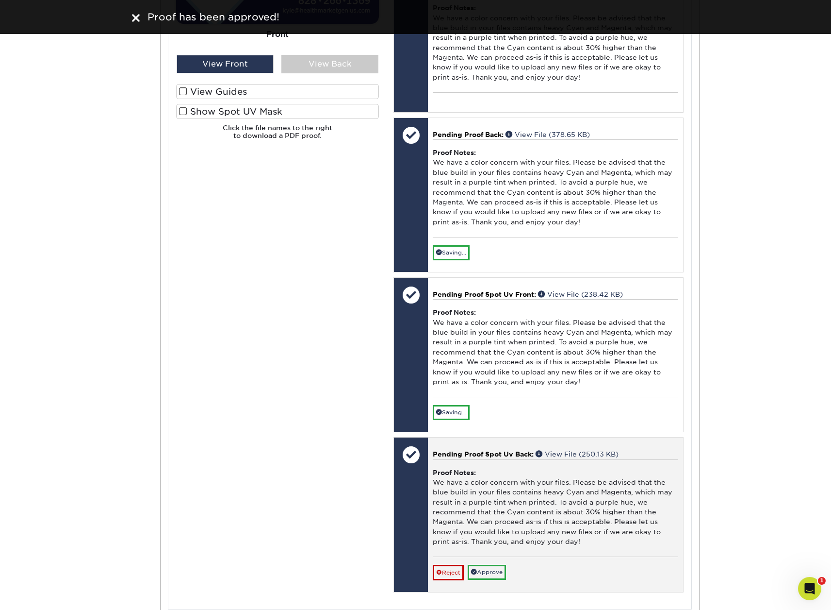
scroll to position [552, 0]
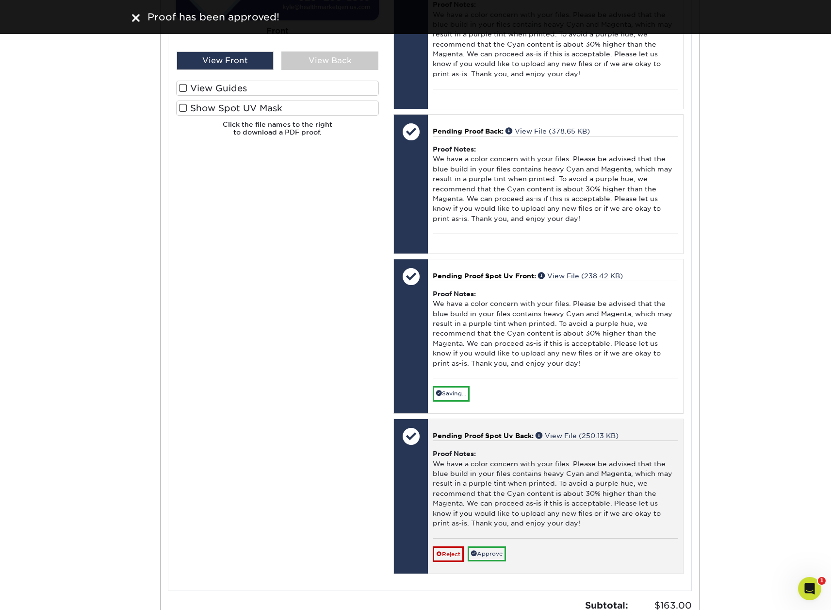
click at [498, 546] on link "Approve" at bounding box center [487, 553] width 38 height 15
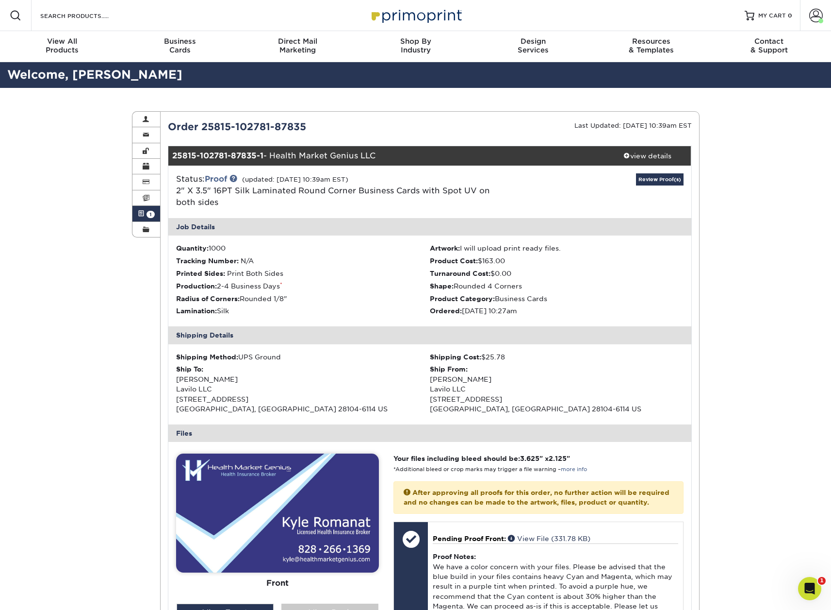
scroll to position [0, 0]
click at [813, 15] on span at bounding box center [816, 16] width 14 height 14
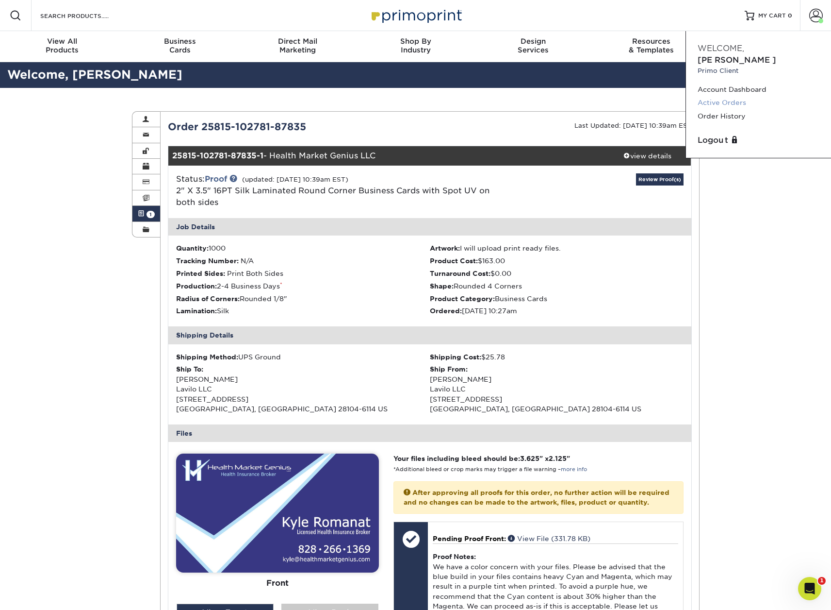
click at [730, 96] on link "Active Orders" at bounding box center [759, 102] width 122 height 13
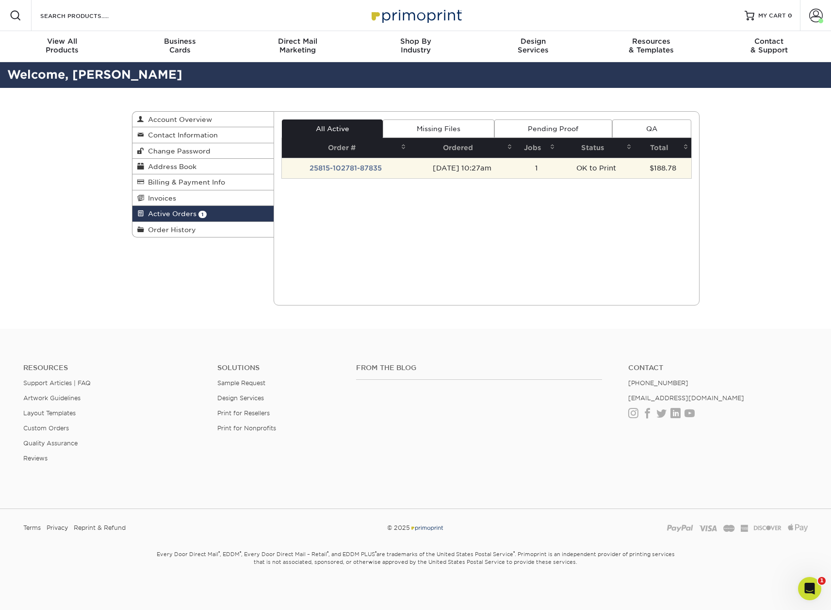
click at [340, 167] on td "25815-102781-87835" at bounding box center [345, 168] width 127 height 20
